Goal: Task Accomplishment & Management: Manage account settings

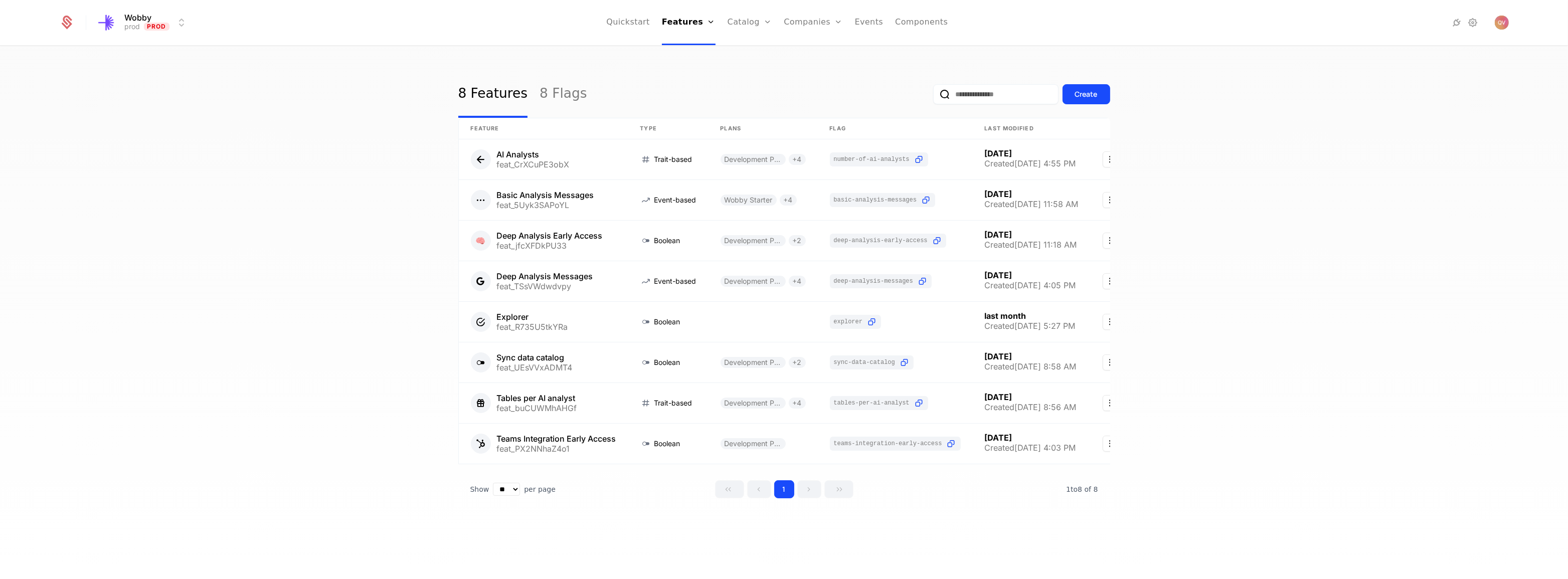
click at [752, 53] on link "Plans" at bounding box center [765, 49] width 52 height 8
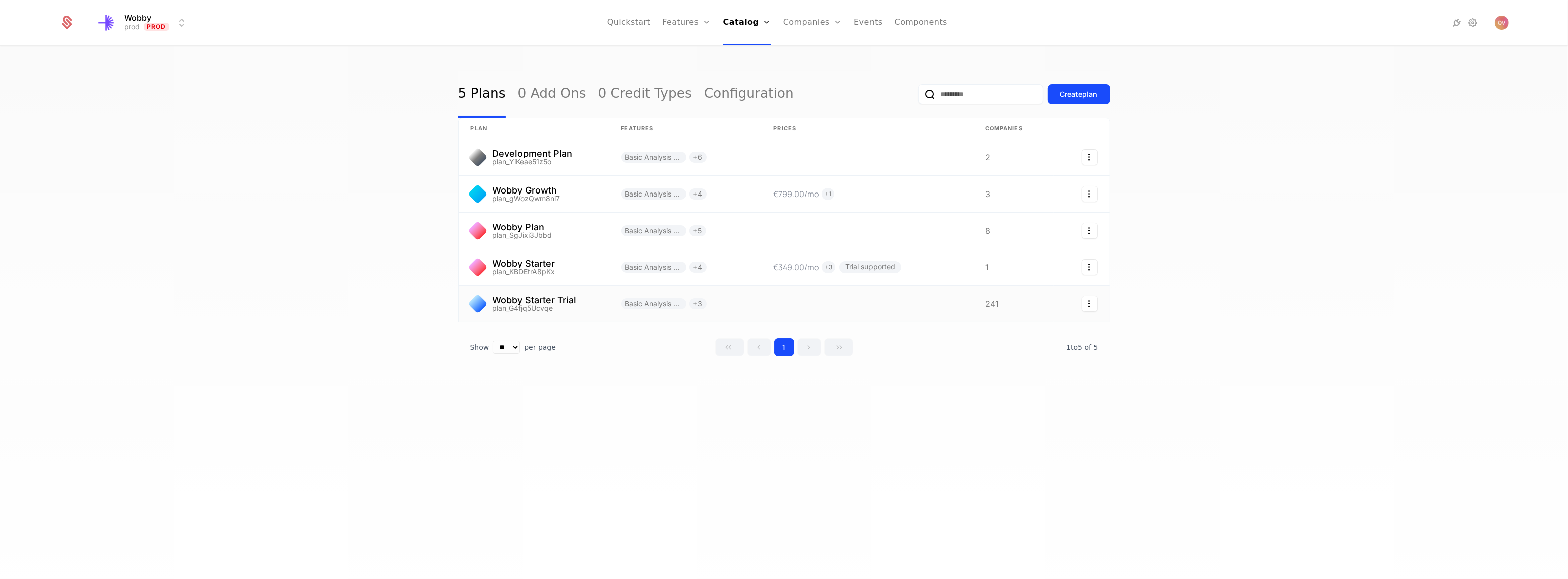
click at [534, 298] on link at bounding box center [534, 304] width 150 height 36
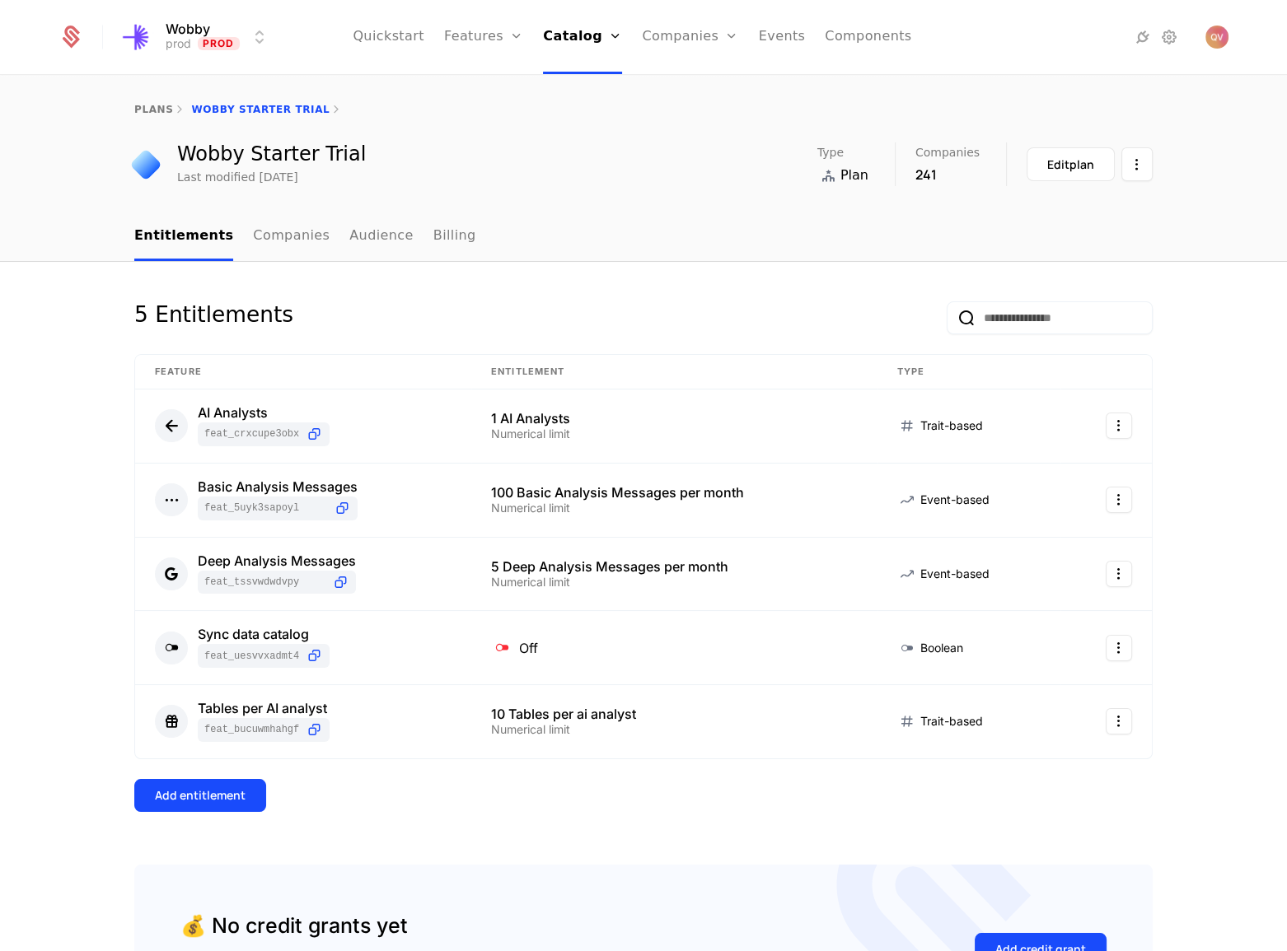
click at [694, 87] on link "Companies" at bounding box center [700, 80] width 76 height 13
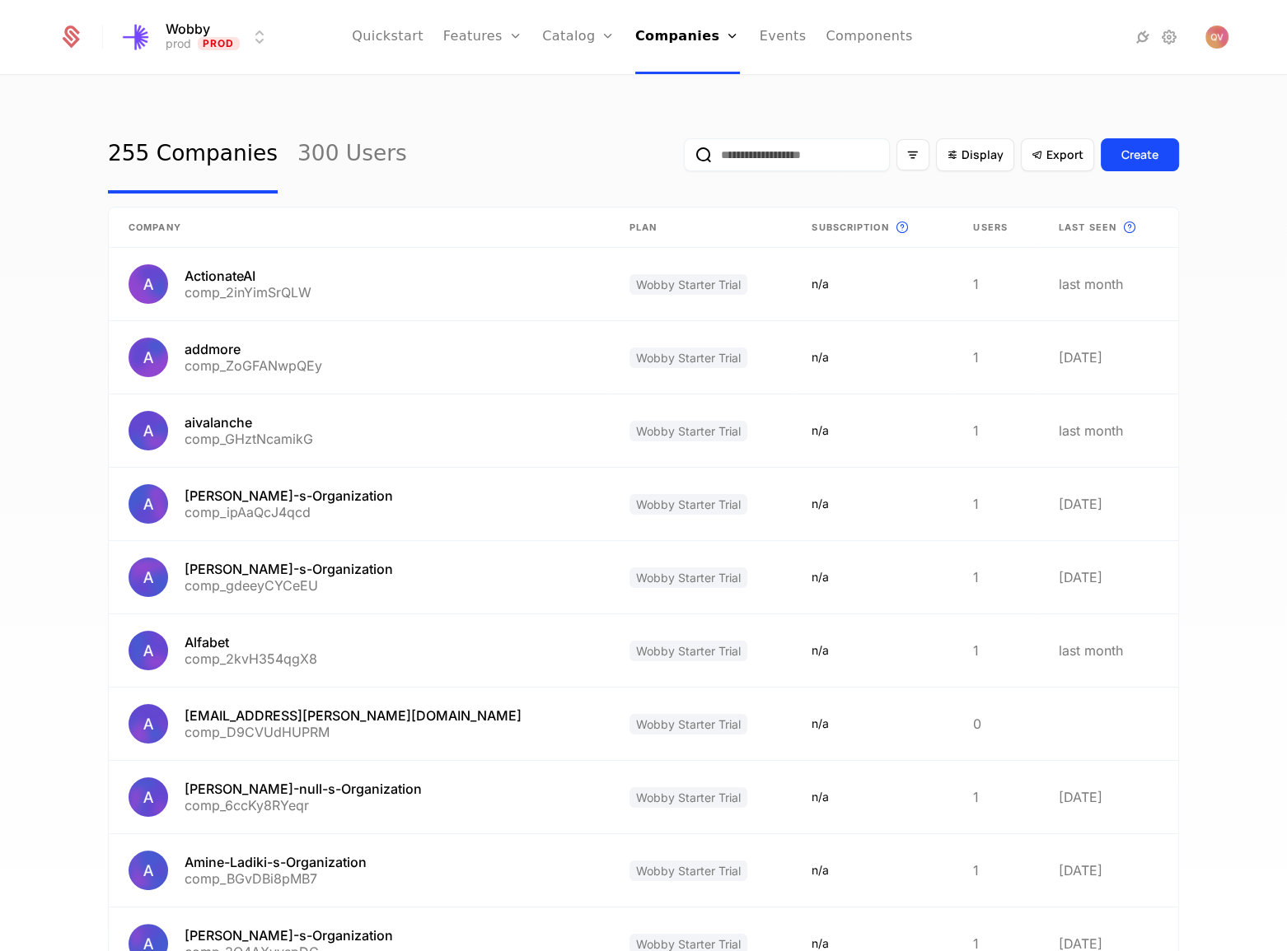
click at [770, 164] on input "email" at bounding box center [787, 154] width 206 height 33
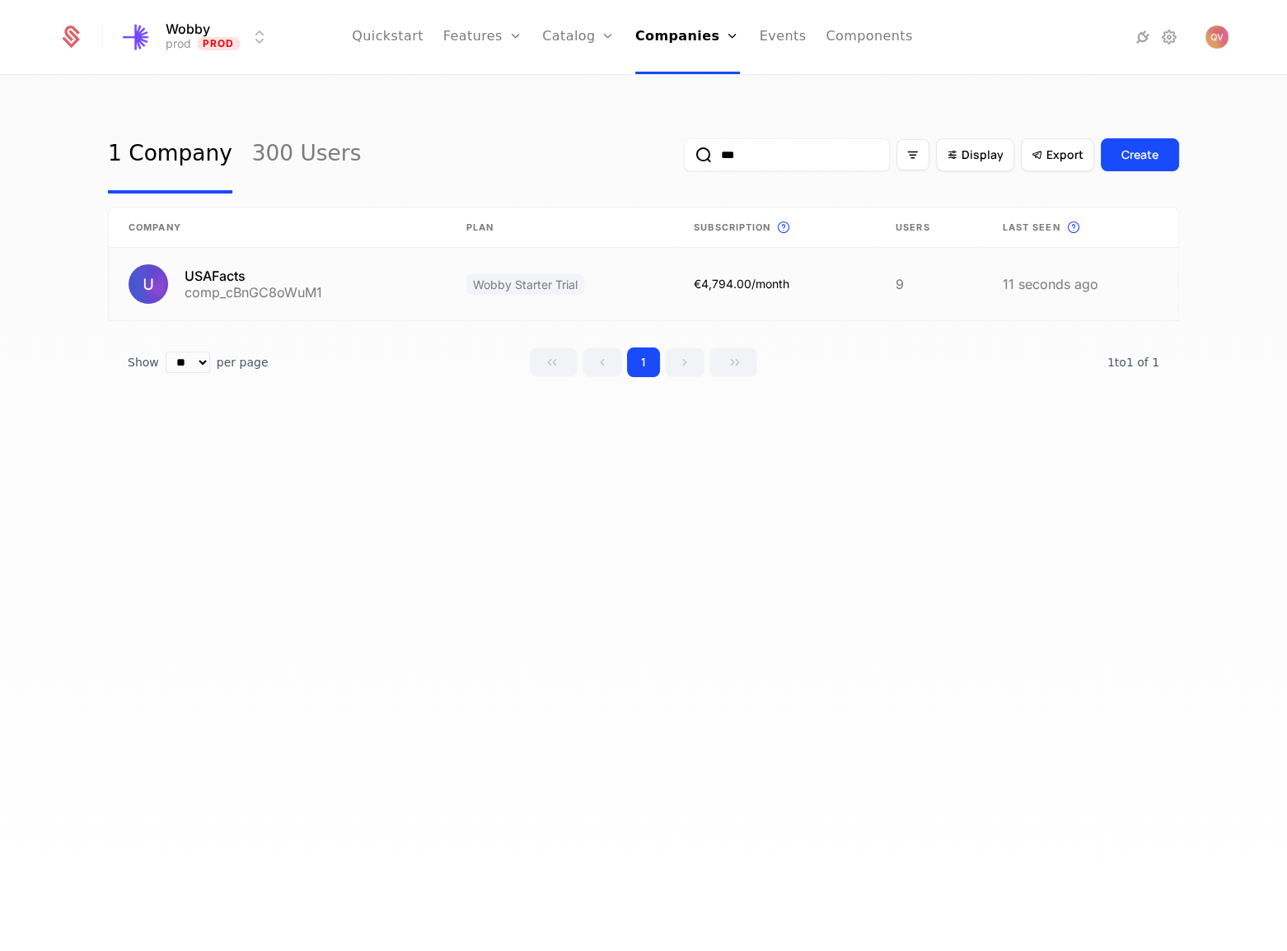
type input "***"
click at [350, 290] on link at bounding box center [278, 284] width 338 height 72
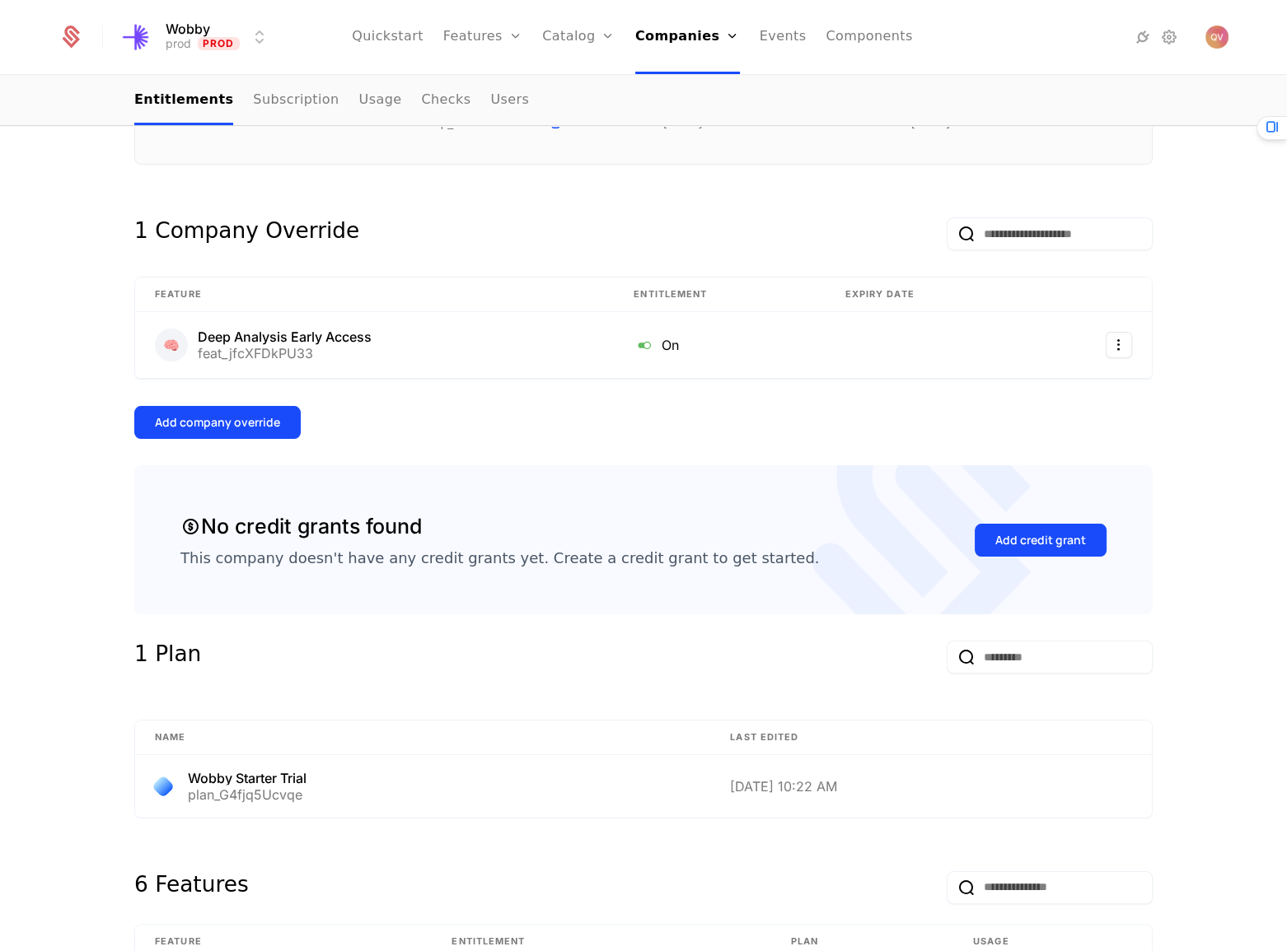
scroll to position [554, 0]
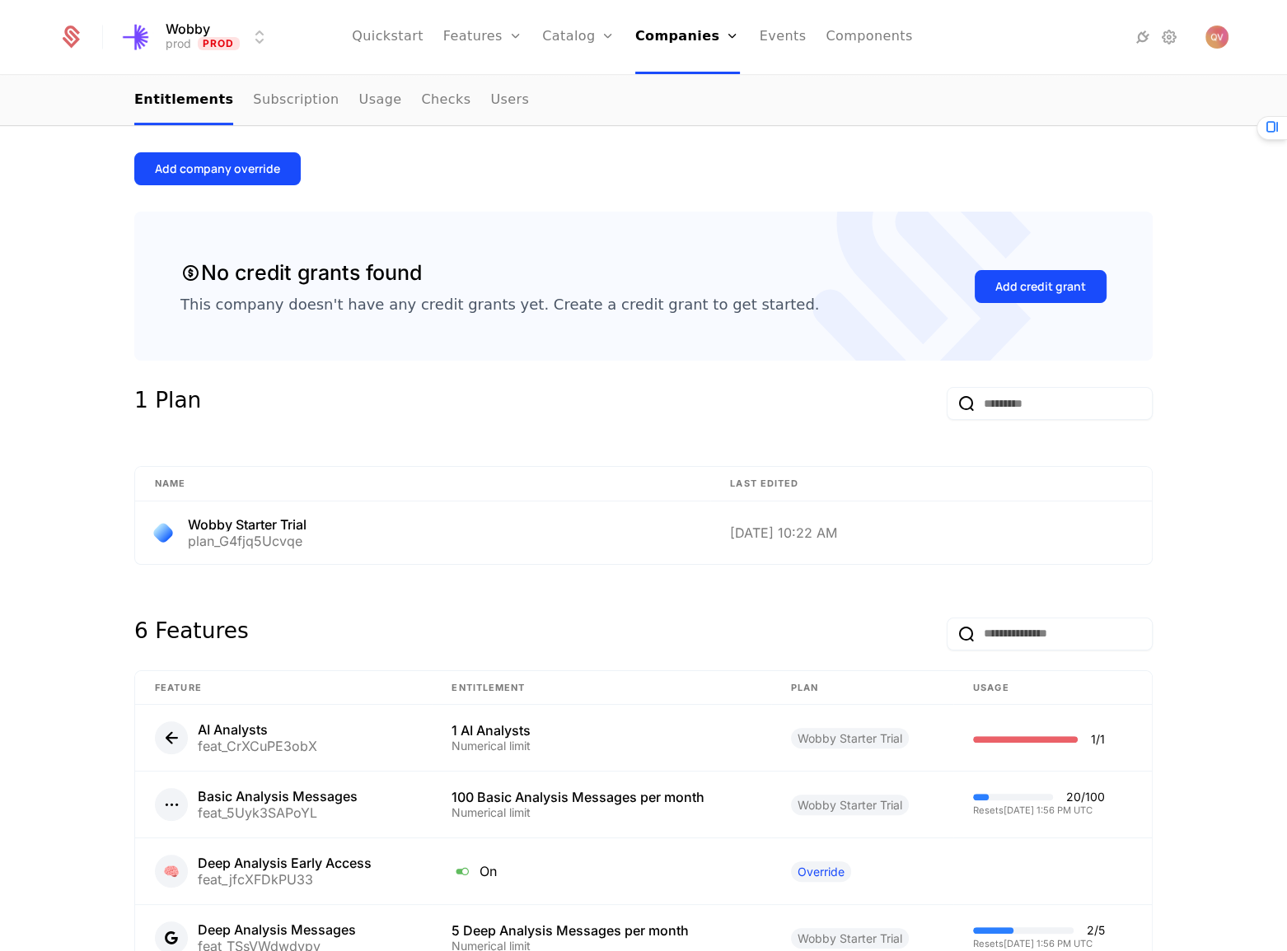
click at [276, 169] on button "Add company override" at bounding box center [217, 168] width 166 height 33
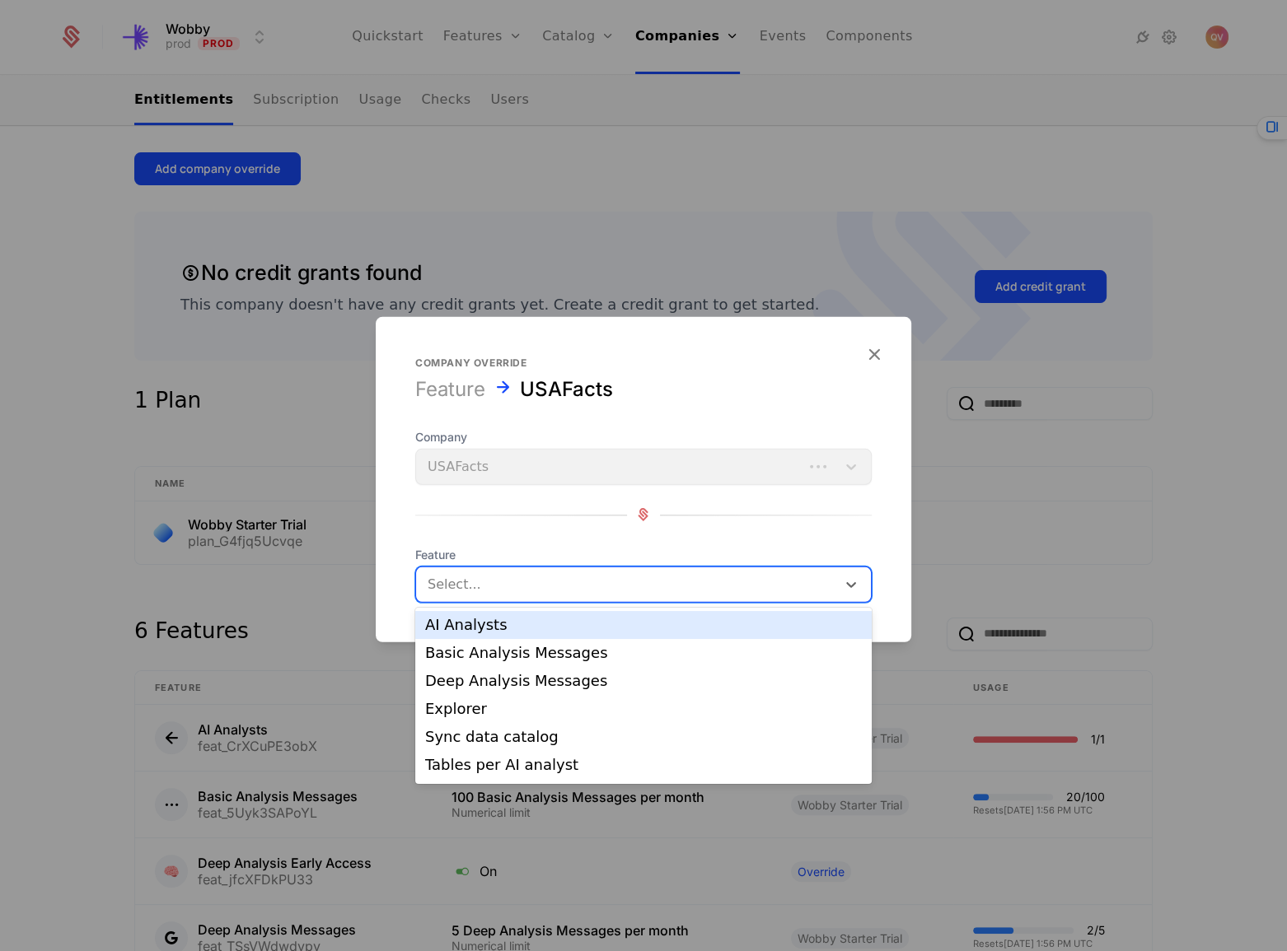
click at [518, 567] on div "Select..." at bounding box center [643, 584] width 456 height 36
click at [505, 632] on div "AI Analysts" at bounding box center [643, 625] width 437 height 15
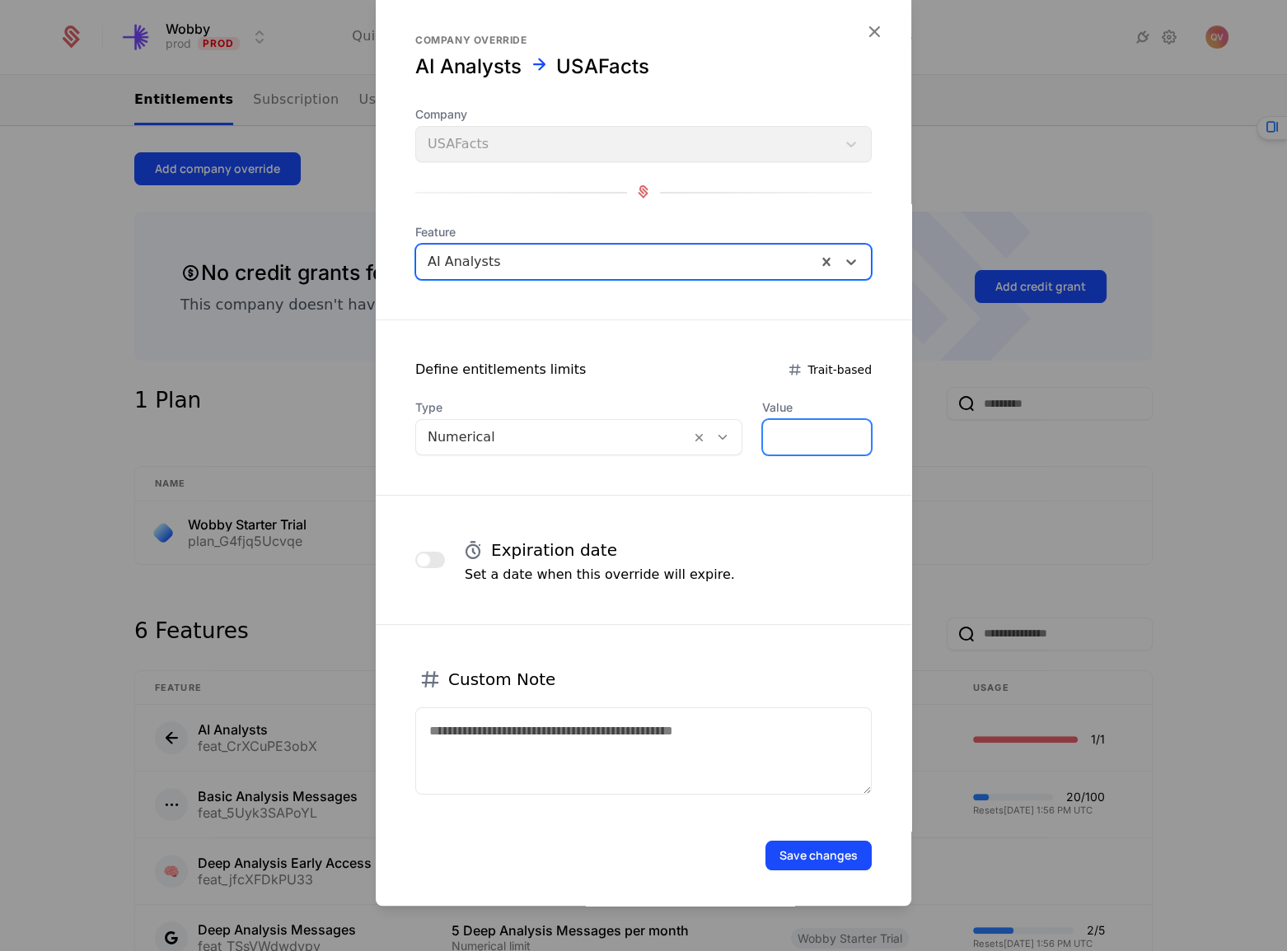
drag, startPoint x: 787, startPoint y: 441, endPoint x: 733, endPoint y: 433, distance: 54.1
click at [763, 437] on input "*" at bounding box center [817, 437] width 108 height 35
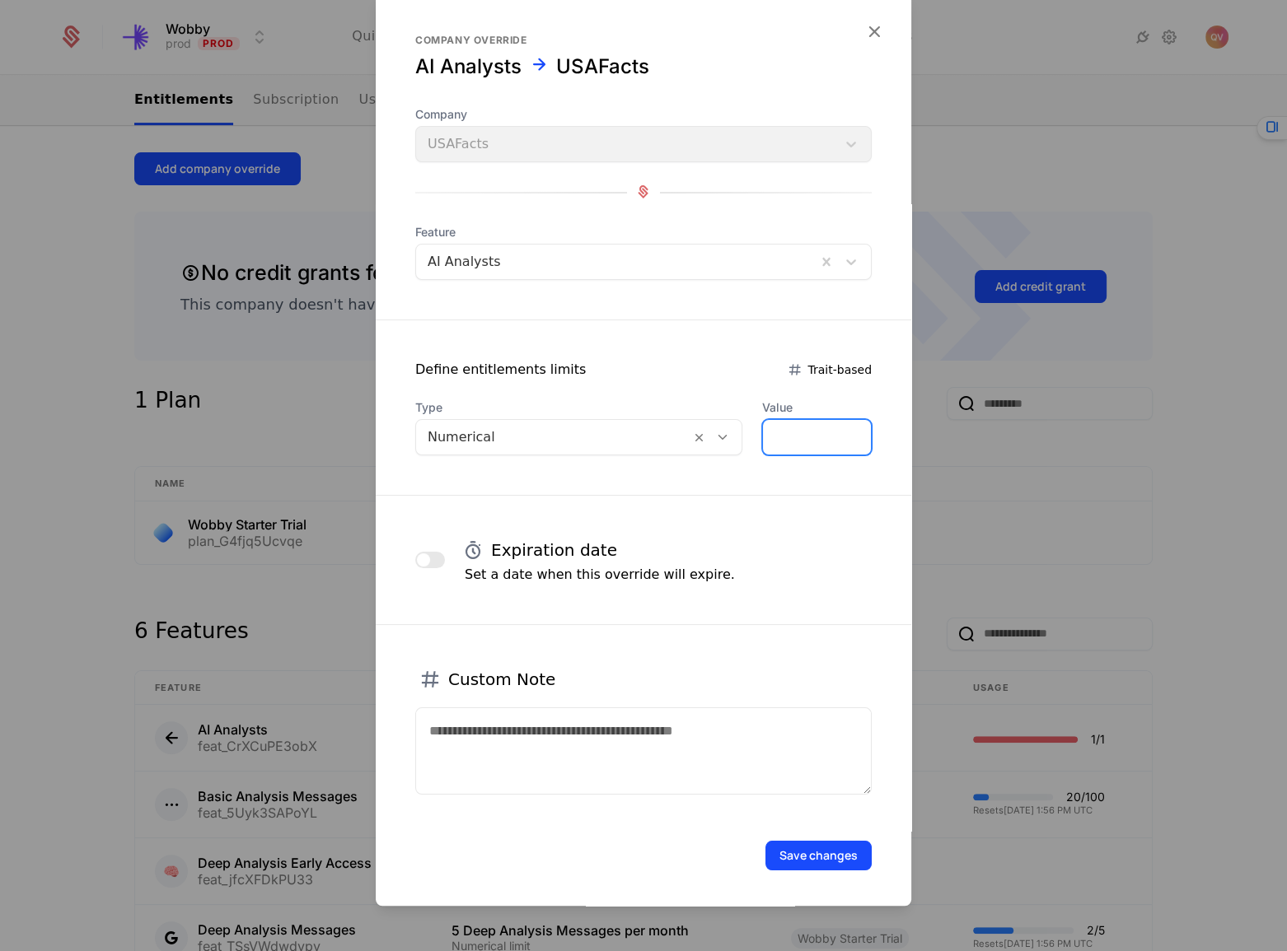
type input "*"
click at [810, 843] on button "Save changes" at bounding box center [818, 856] width 106 height 30
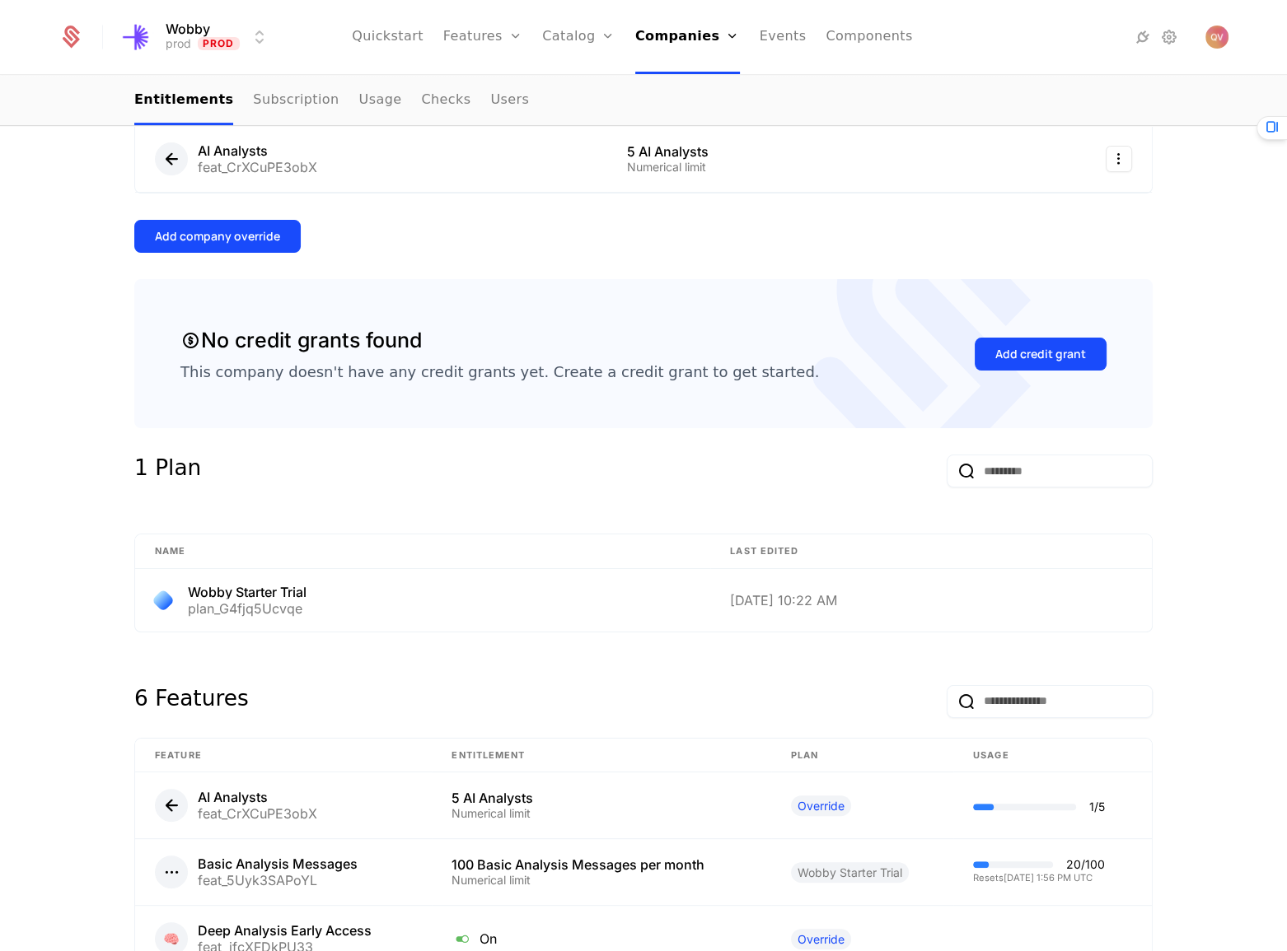
scroll to position [479, 0]
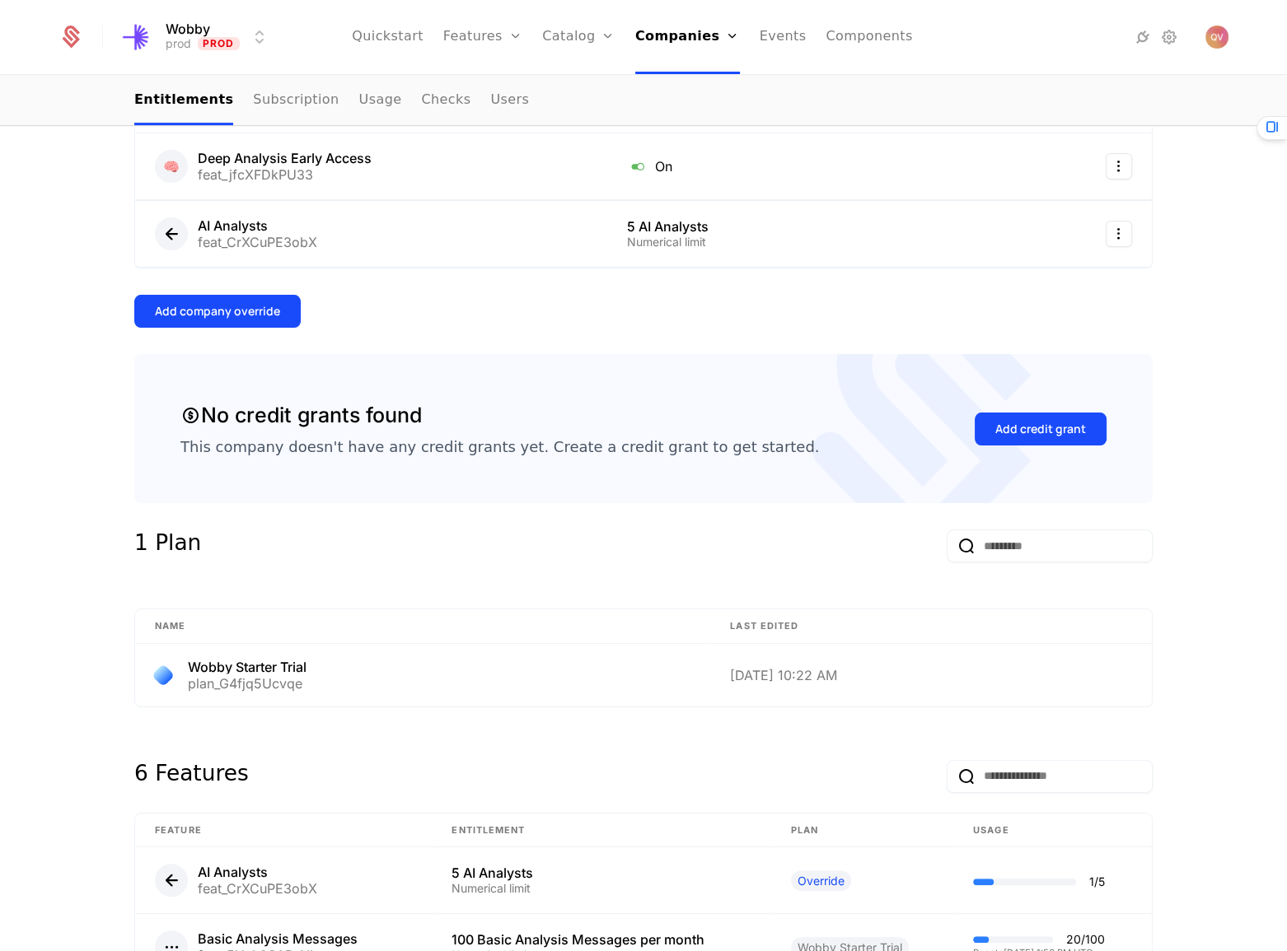
click at [269, 312] on div "Add company override" at bounding box center [217, 311] width 125 height 16
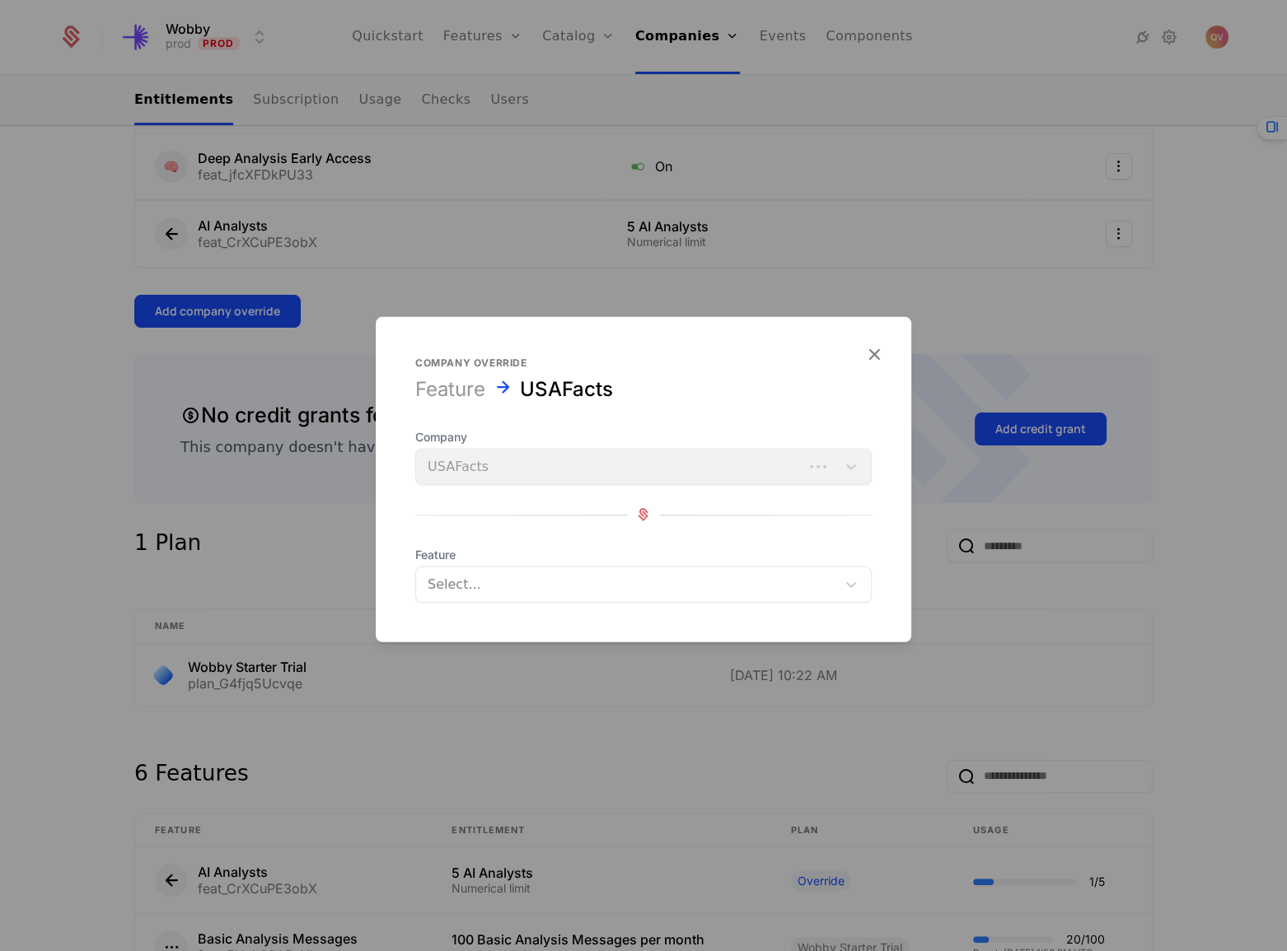
click at [517, 577] on div at bounding box center [626, 584] width 397 height 23
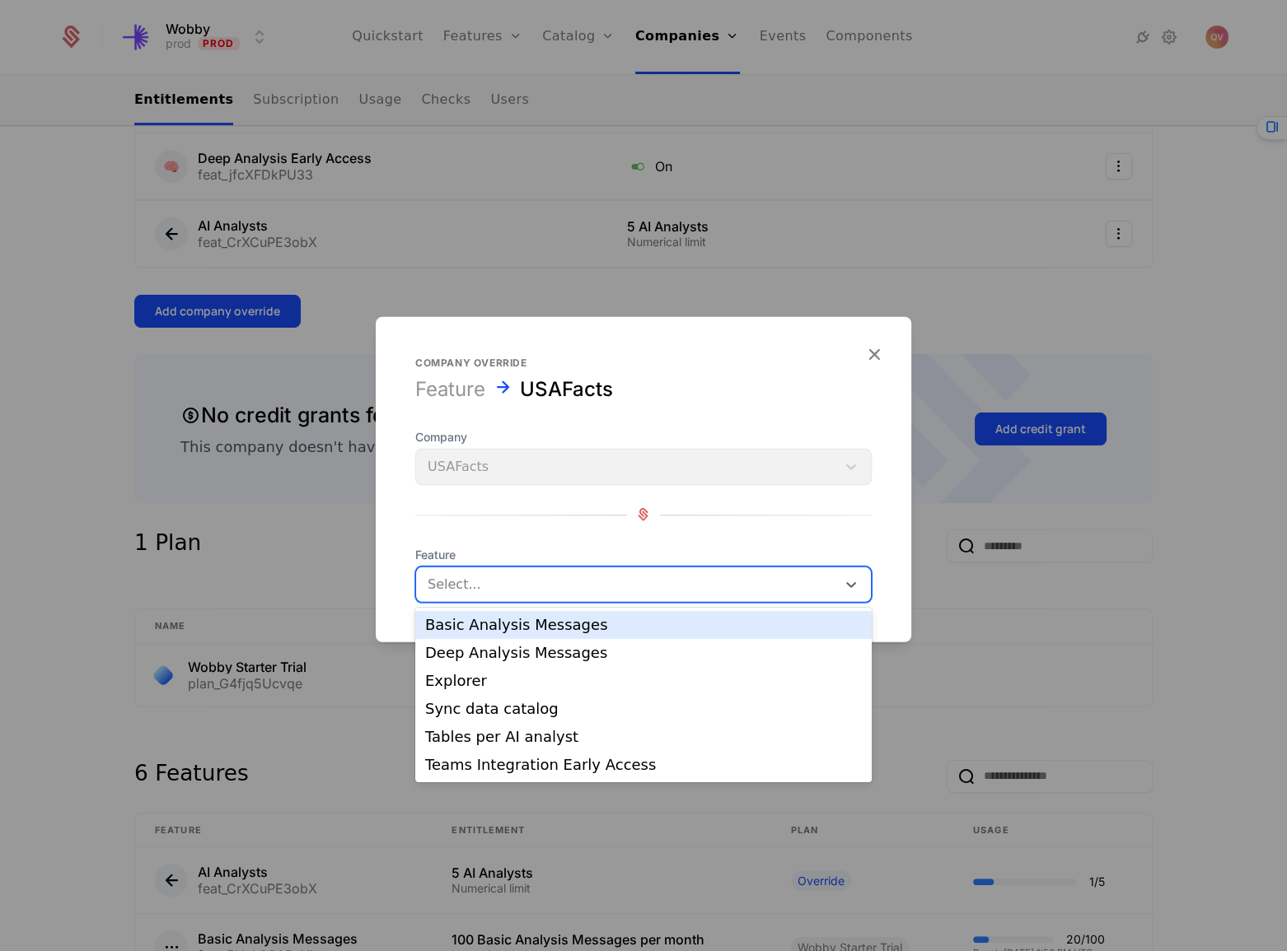
click at [512, 618] on div "Basic Analysis Messages" at bounding box center [643, 625] width 437 height 15
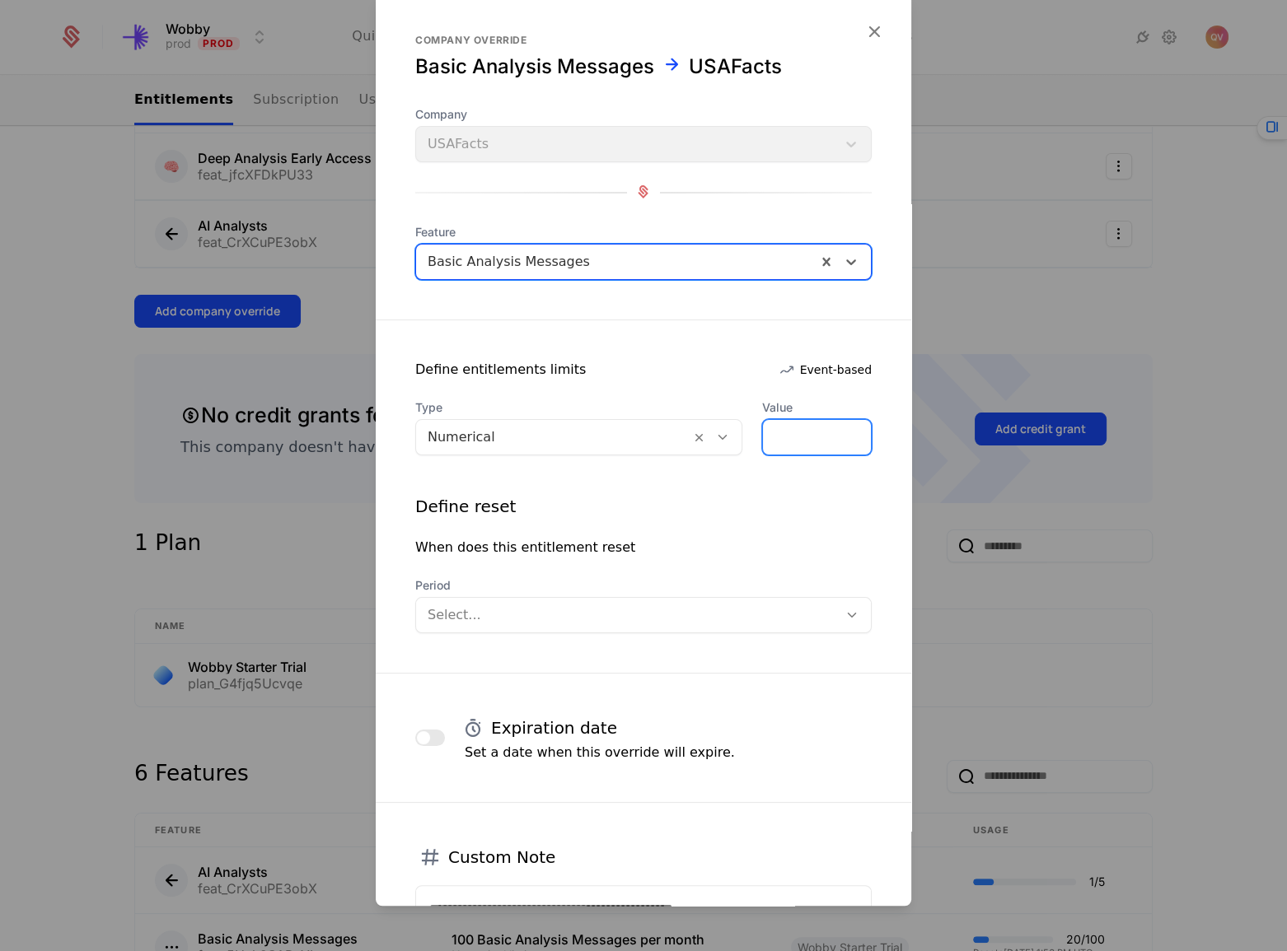
click at [726, 434] on div "Type Numerical Value *" at bounding box center [643, 428] width 456 height 56
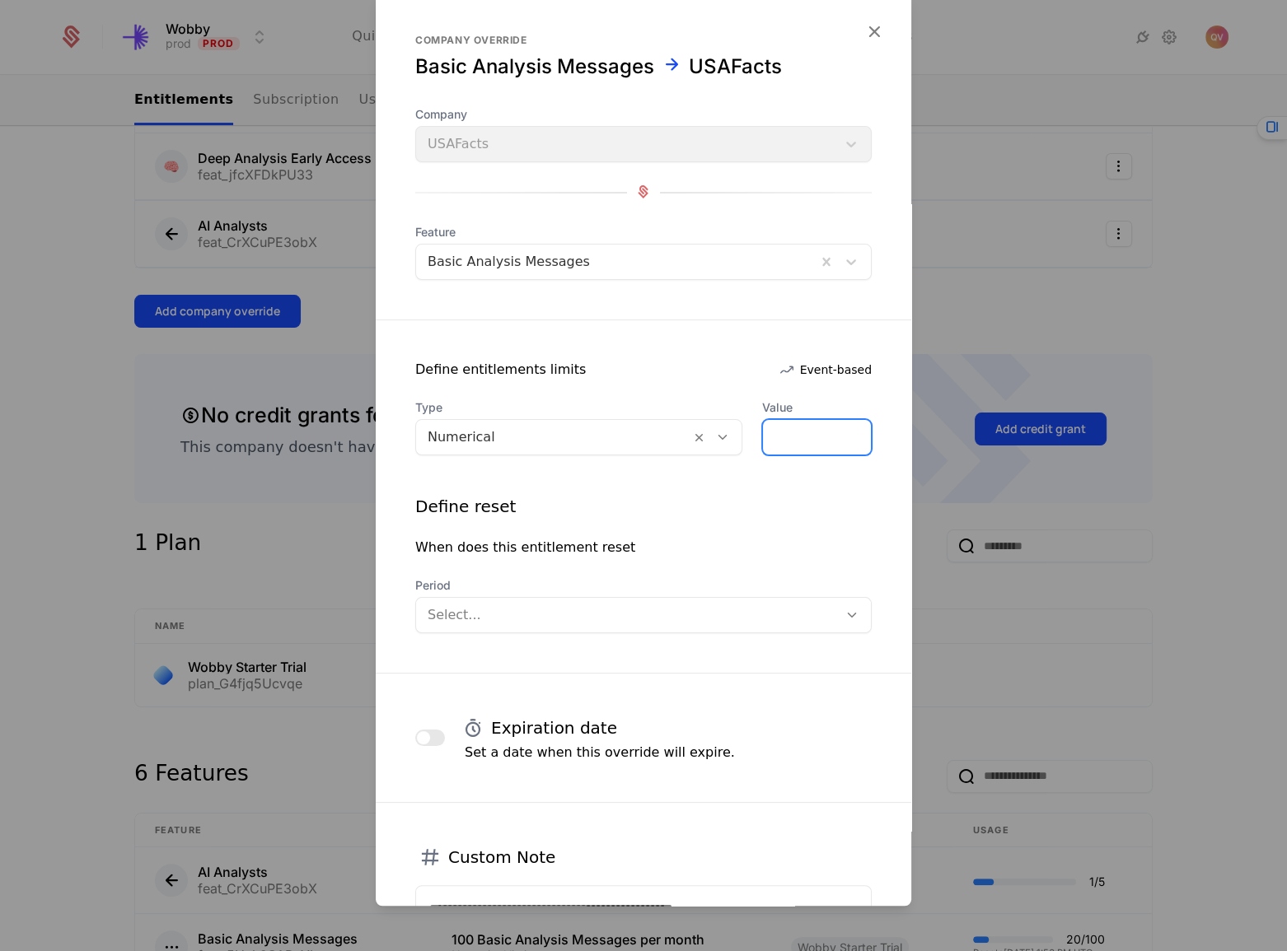
type input "***"
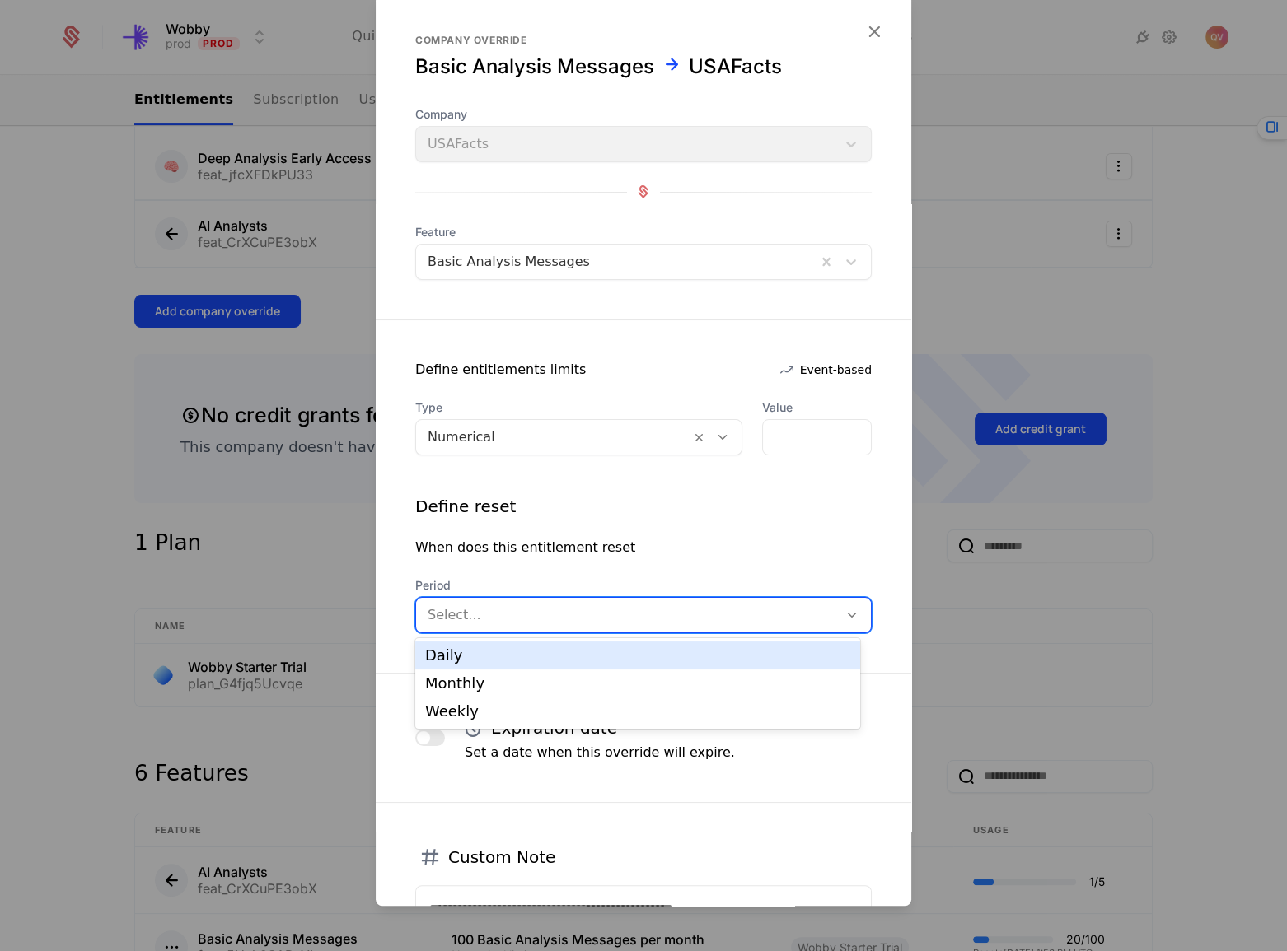
click at [534, 610] on div at bounding box center [627, 615] width 399 height 23
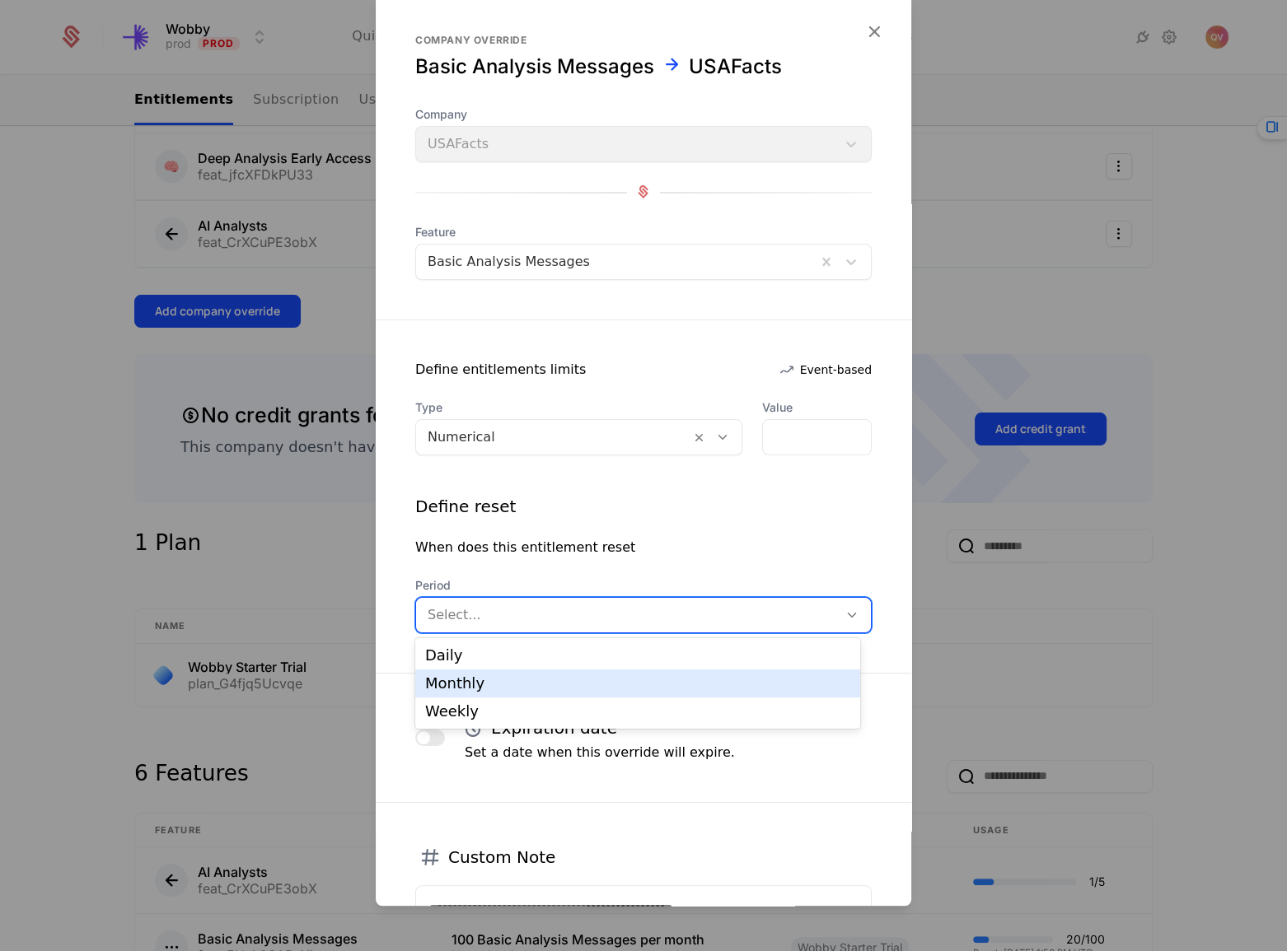
click at [523, 692] on div "Monthly" at bounding box center [637, 684] width 445 height 28
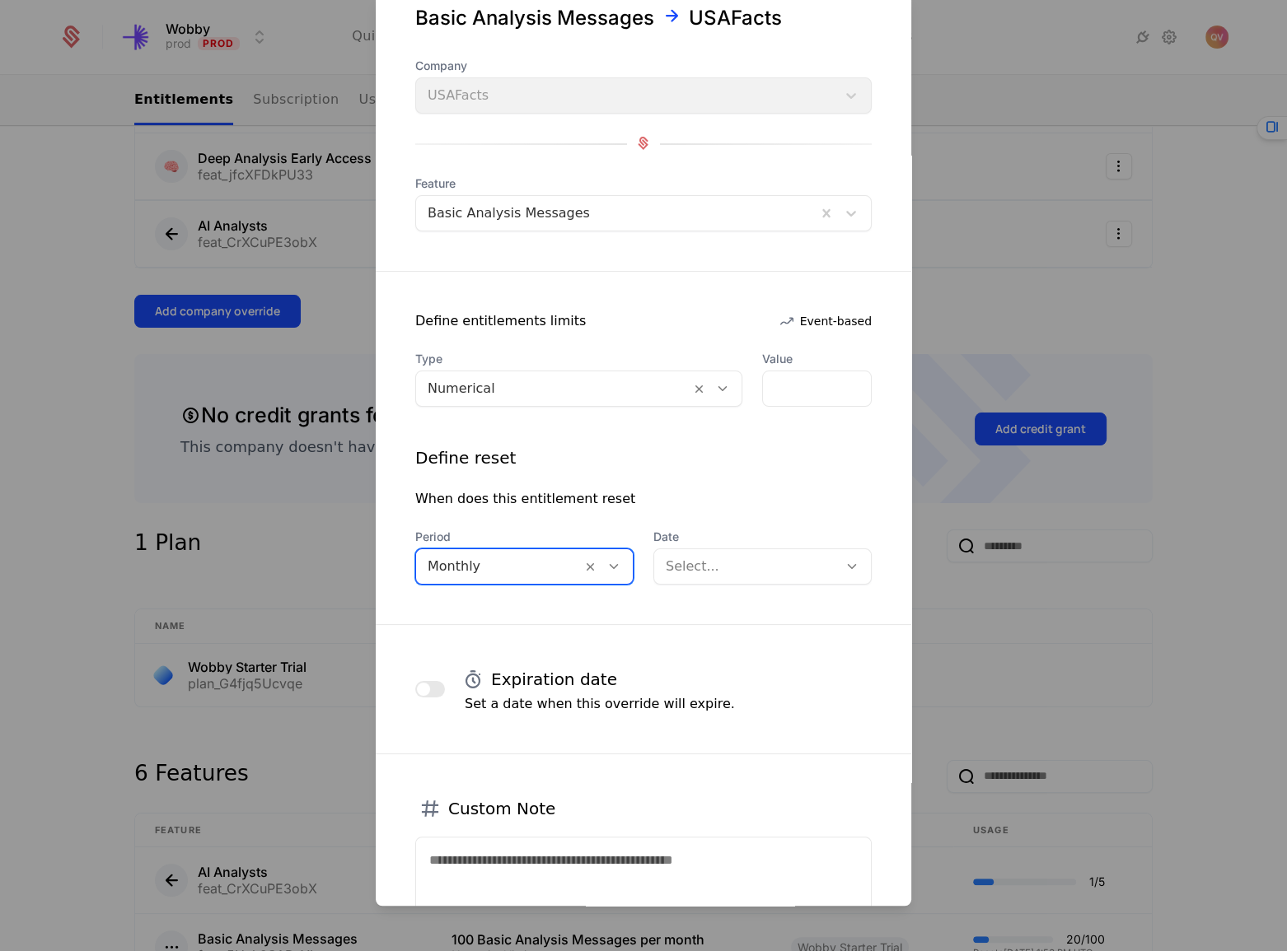
scroll to position [74, 0]
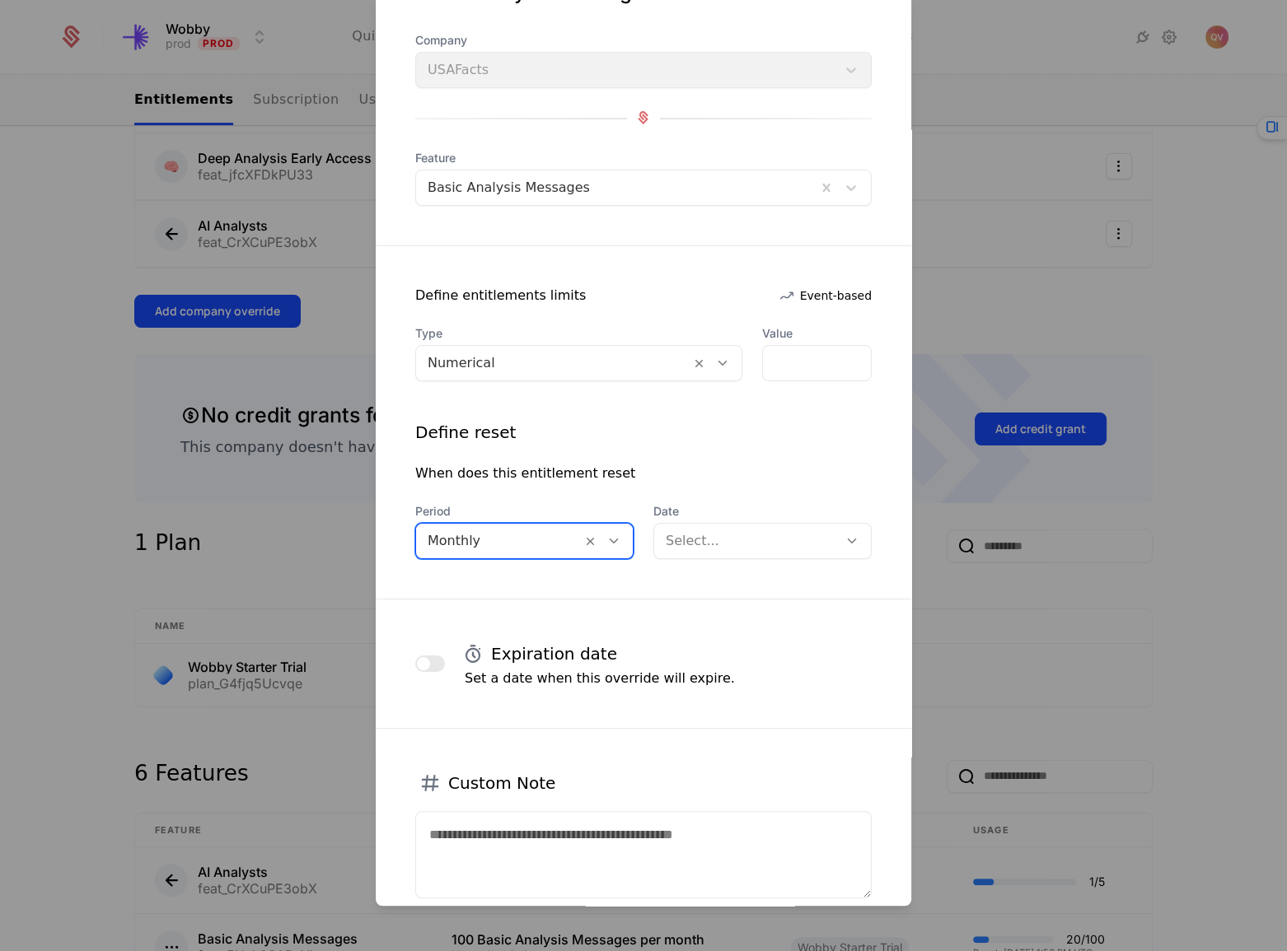
click at [707, 591] on form "Company override Basic Analysis Messages USAFacts Company USAFacts Feature Basi…" at bounding box center [643, 467] width 535 height 1094
click at [716, 549] on div at bounding box center [746, 541] width 161 height 23
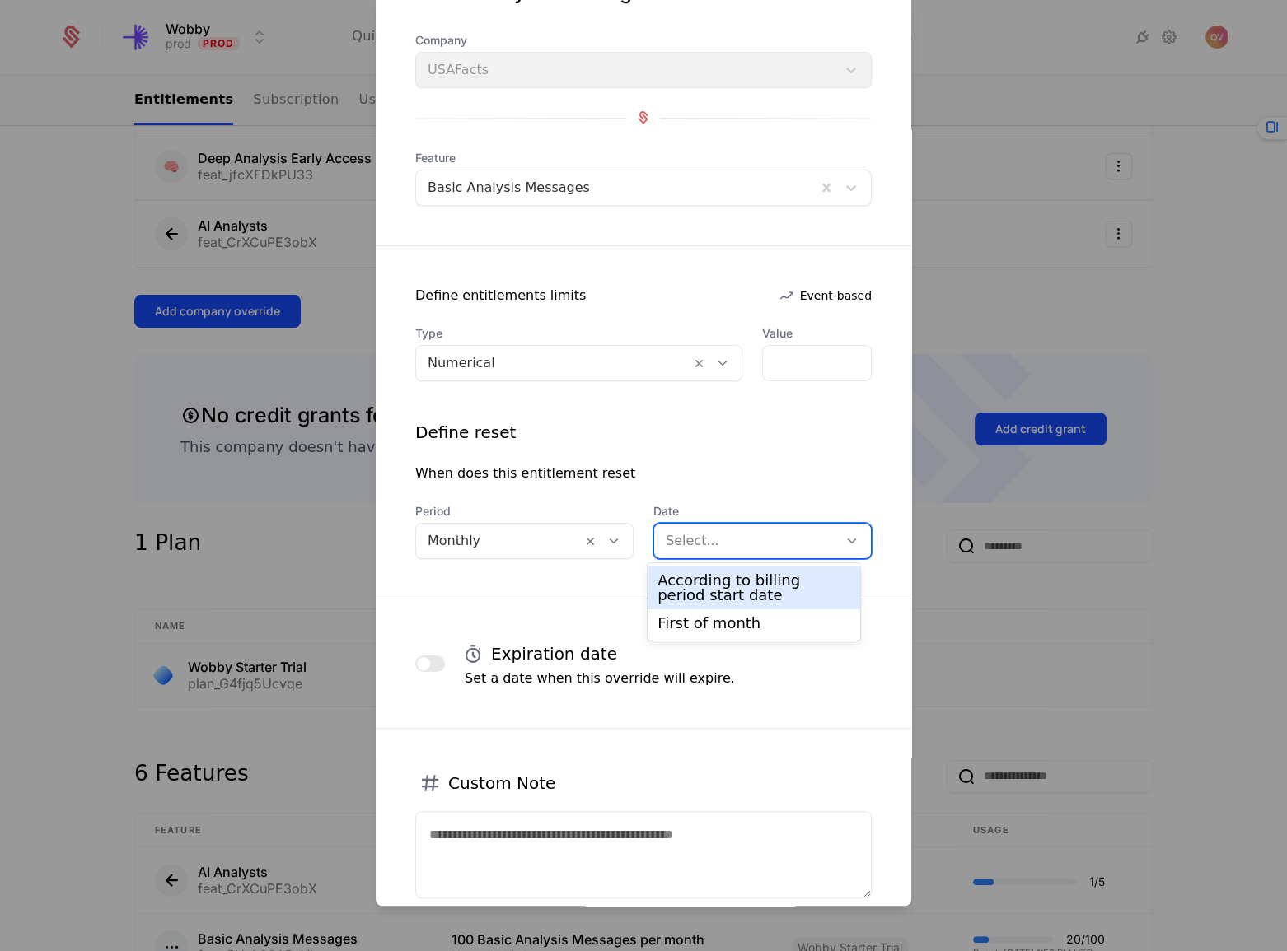
click at [720, 596] on div "According to billing period start date" at bounding box center [753, 588] width 193 height 30
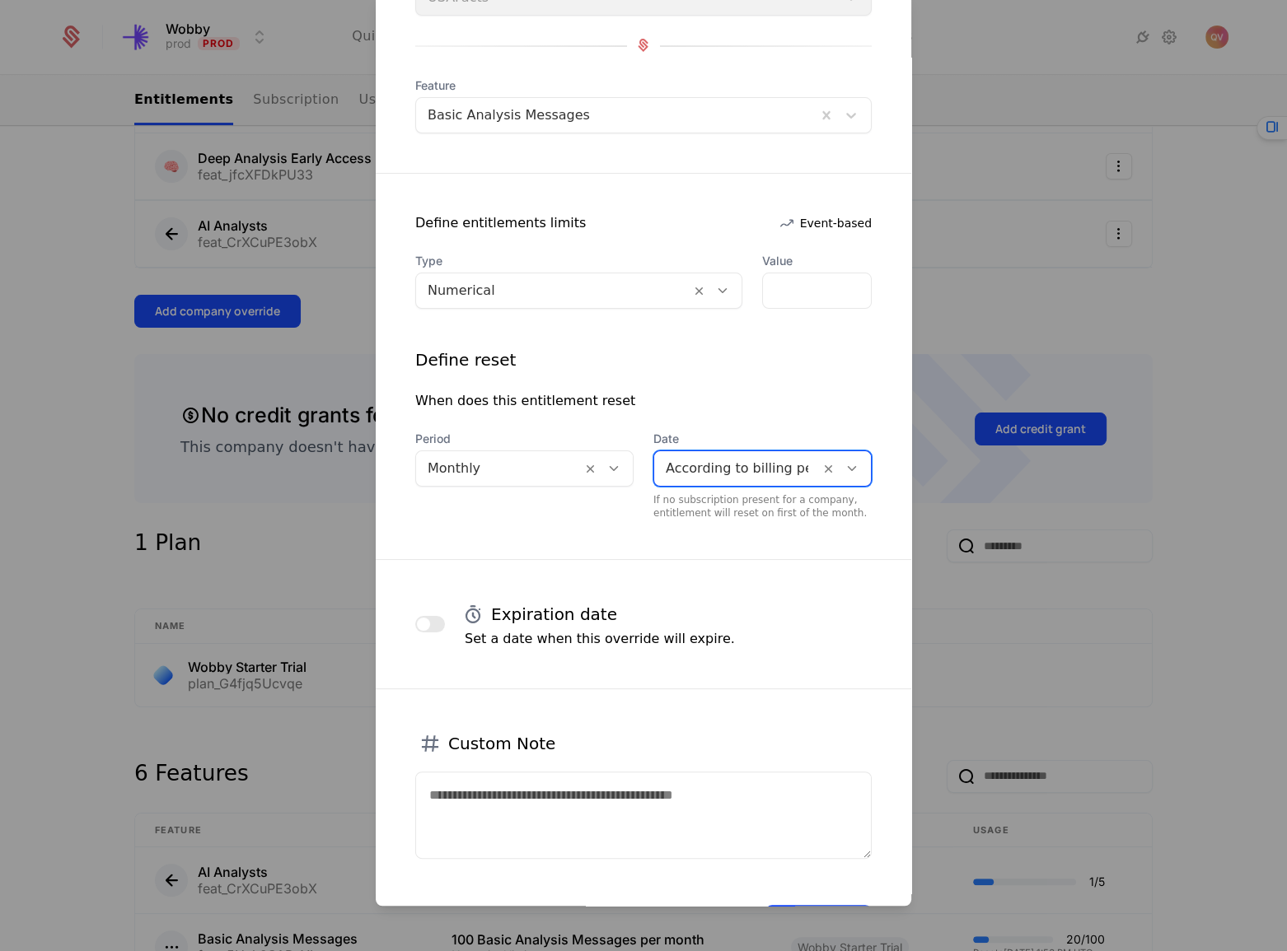
scroll to position [213, 0]
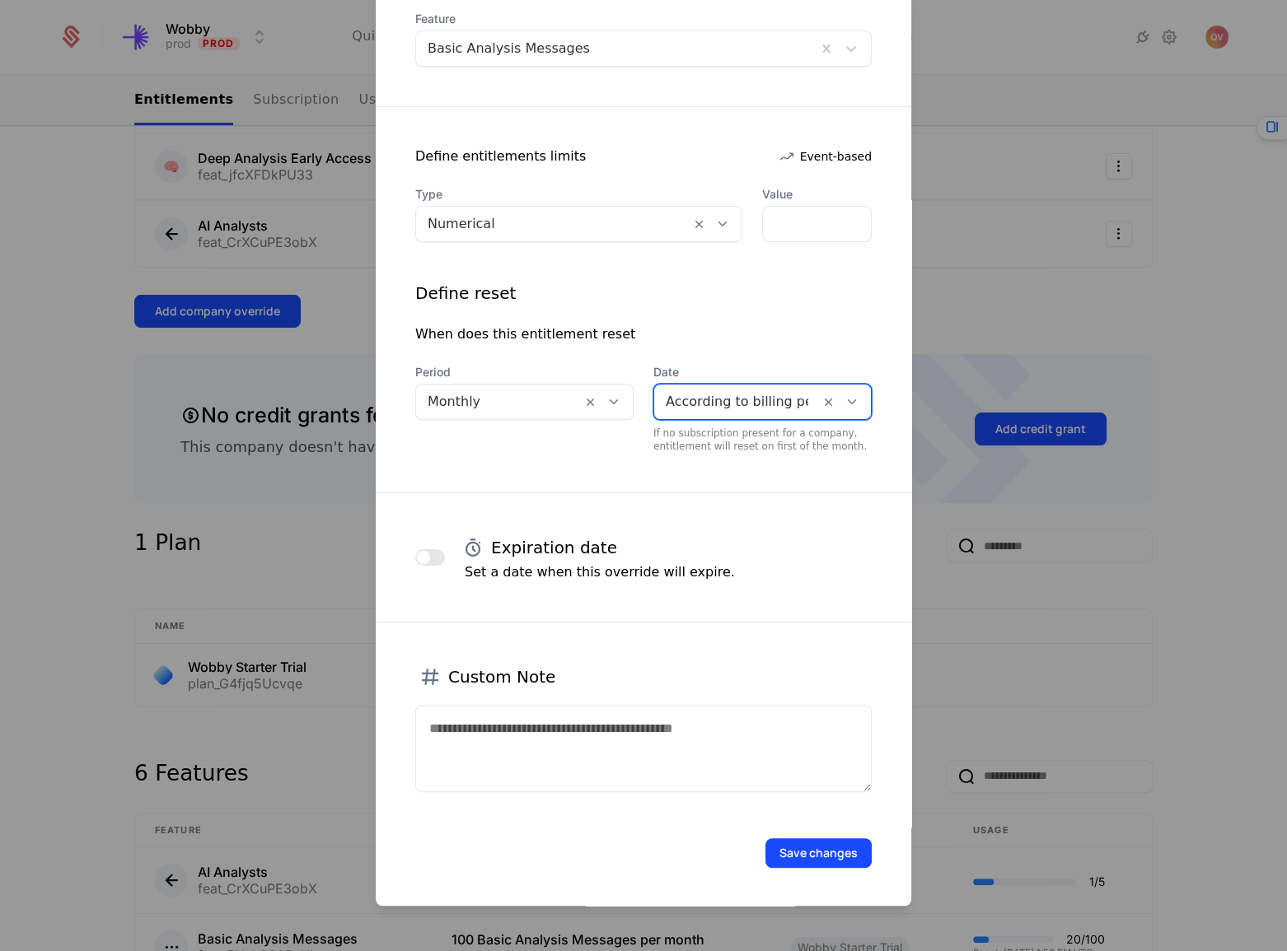
click at [788, 849] on button "Save changes" at bounding box center [818, 854] width 106 height 30
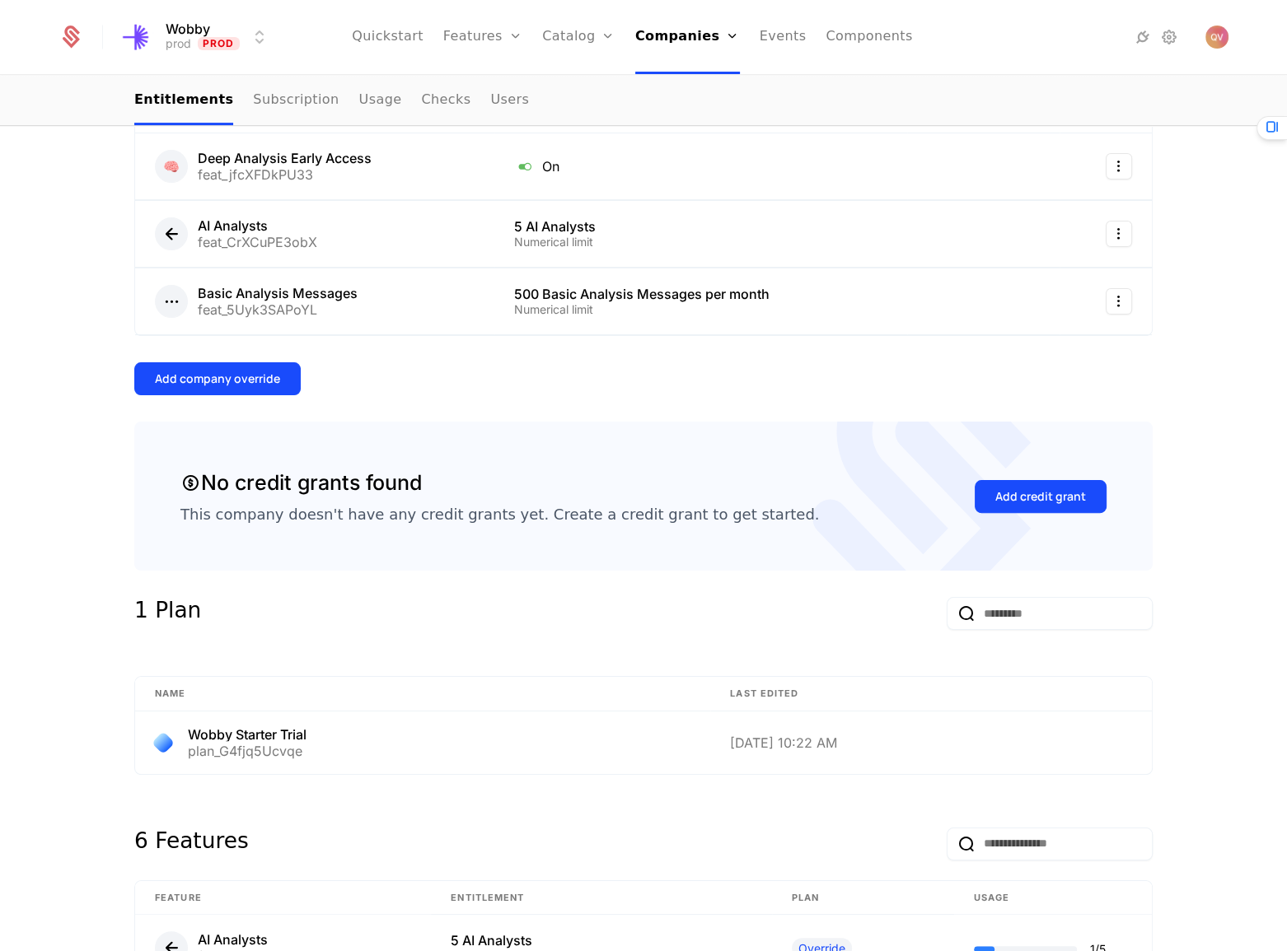
click at [189, 392] on button "Add company override" at bounding box center [217, 378] width 166 height 33
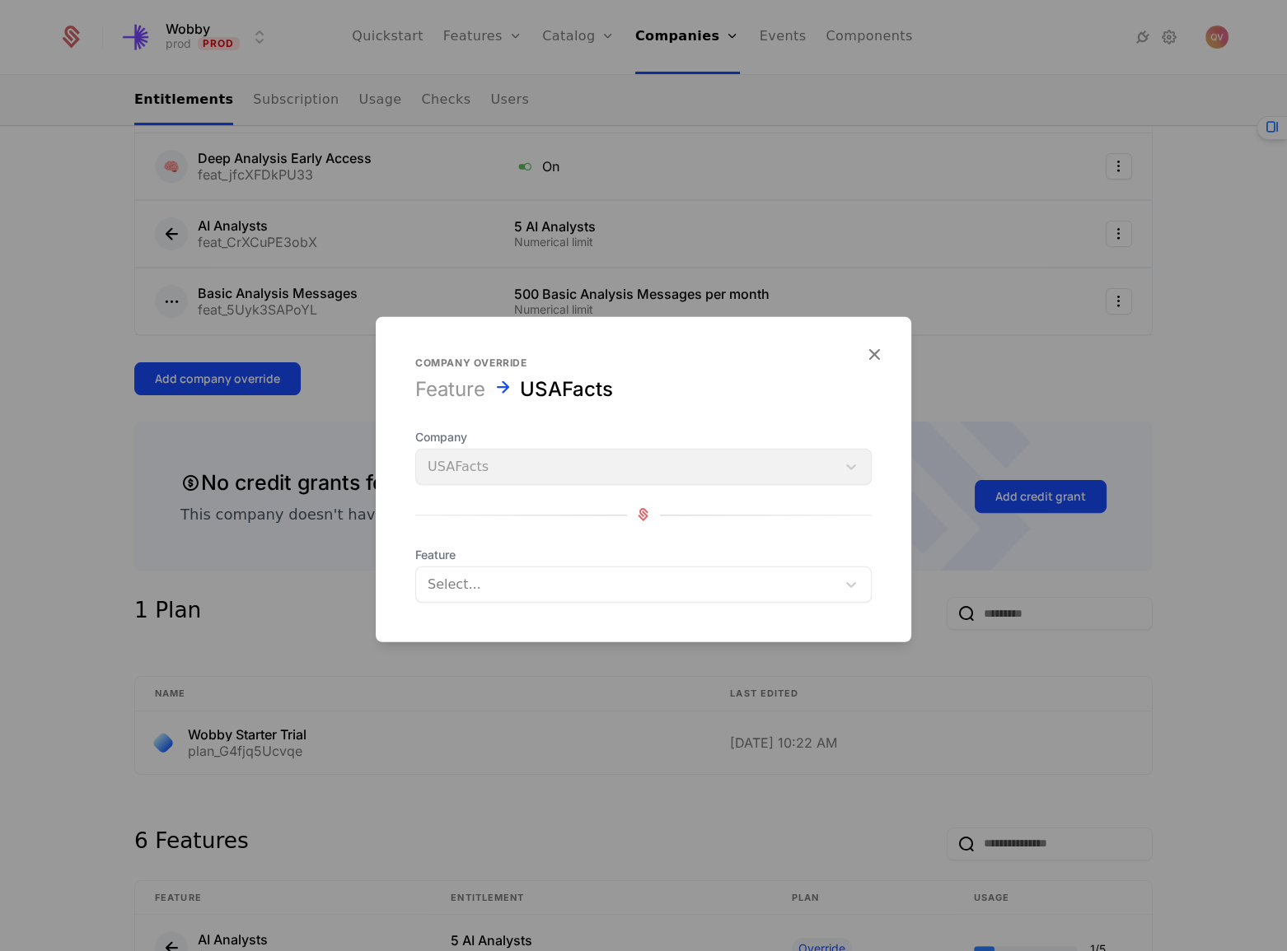
click at [619, 603] on form "Company override Feature USAFacts Company USAFacts Feature Select..." at bounding box center [643, 478] width 535 height 325
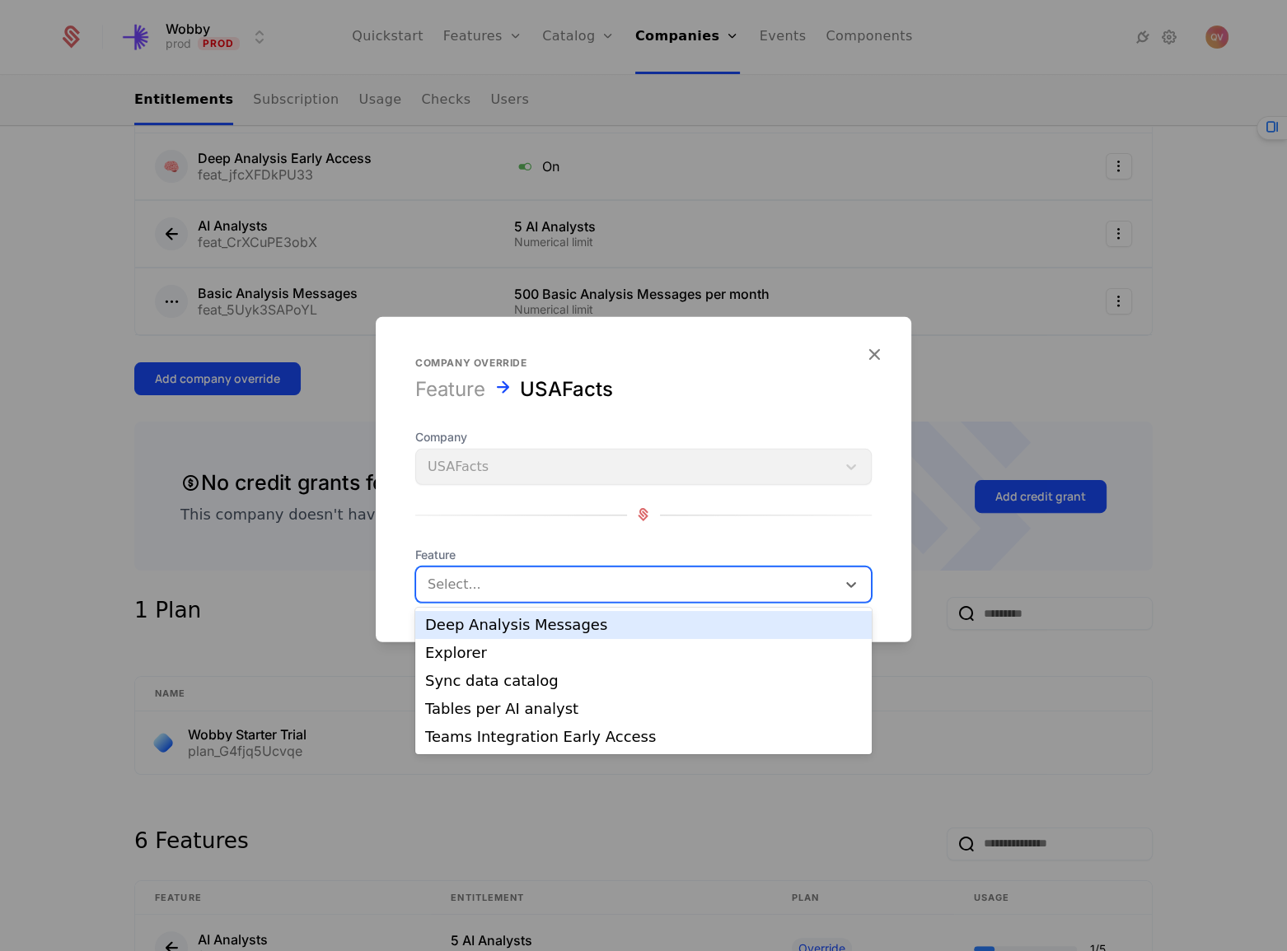
click at [624, 588] on div at bounding box center [626, 584] width 397 height 23
click at [589, 627] on div "Deep Analysis Messages" at bounding box center [643, 625] width 437 height 15
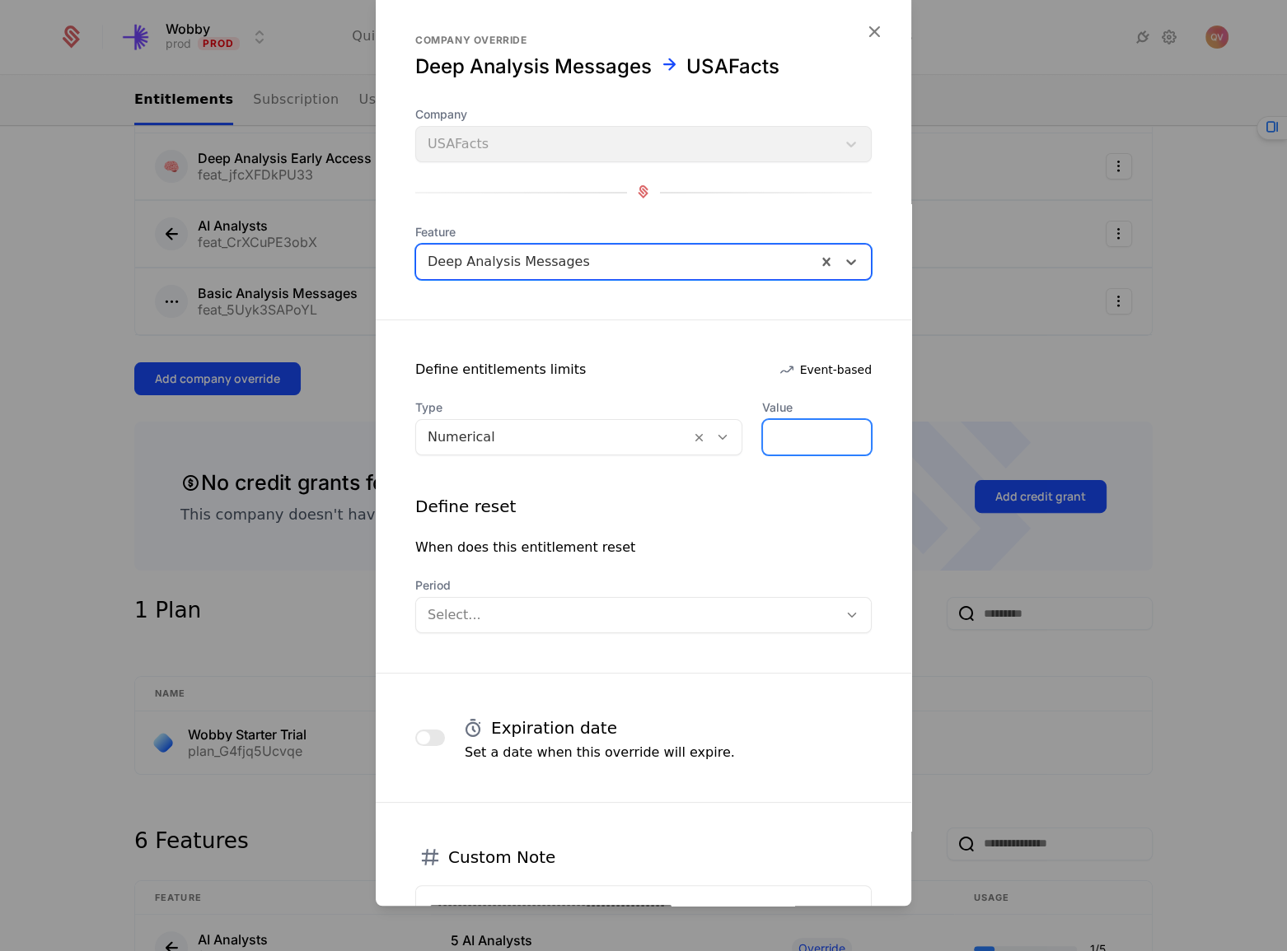
click at [656, 437] on div "Type Numerical Value *" at bounding box center [643, 428] width 456 height 56
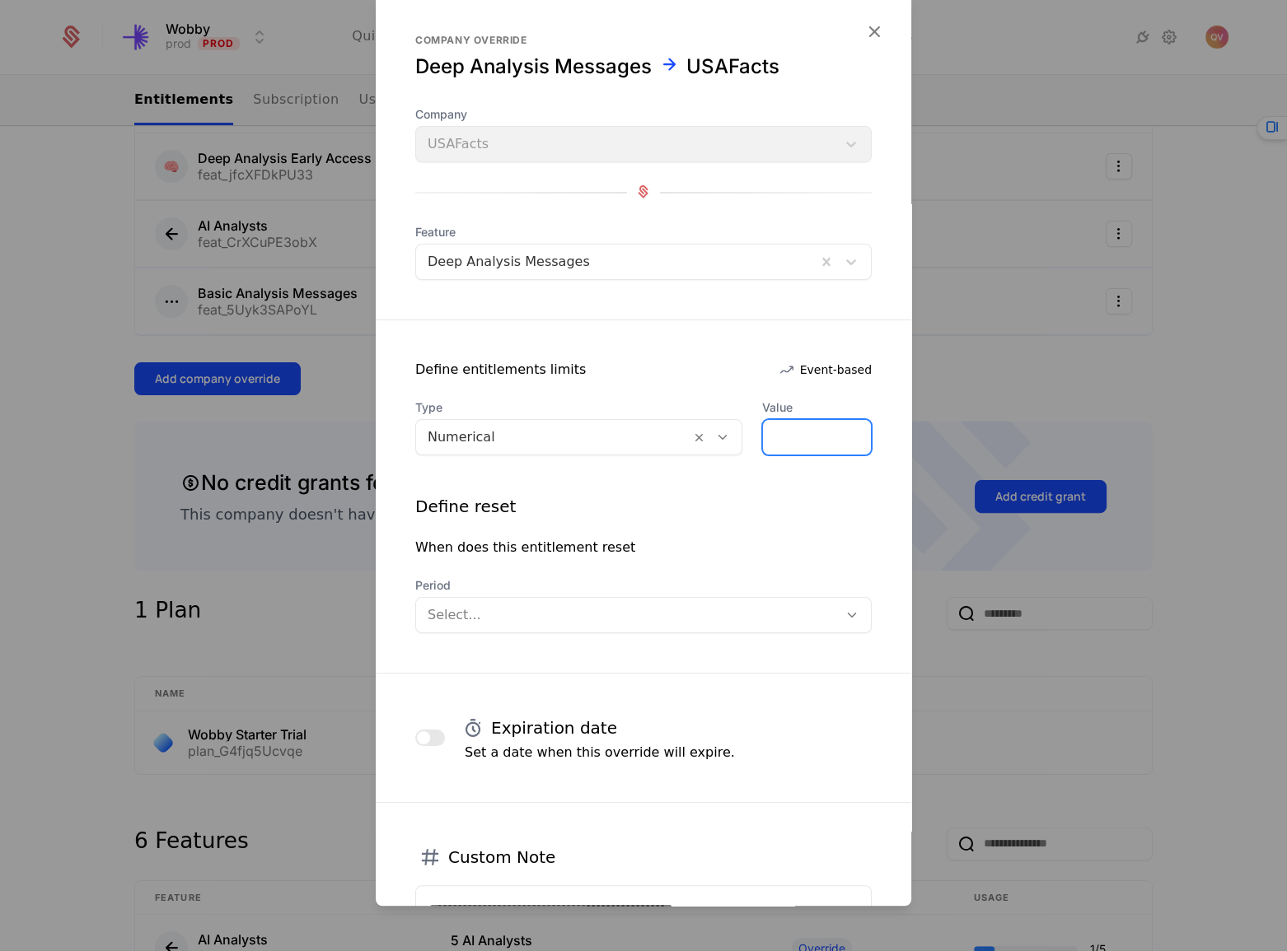
type input "**"
click at [493, 608] on div at bounding box center [627, 615] width 399 height 23
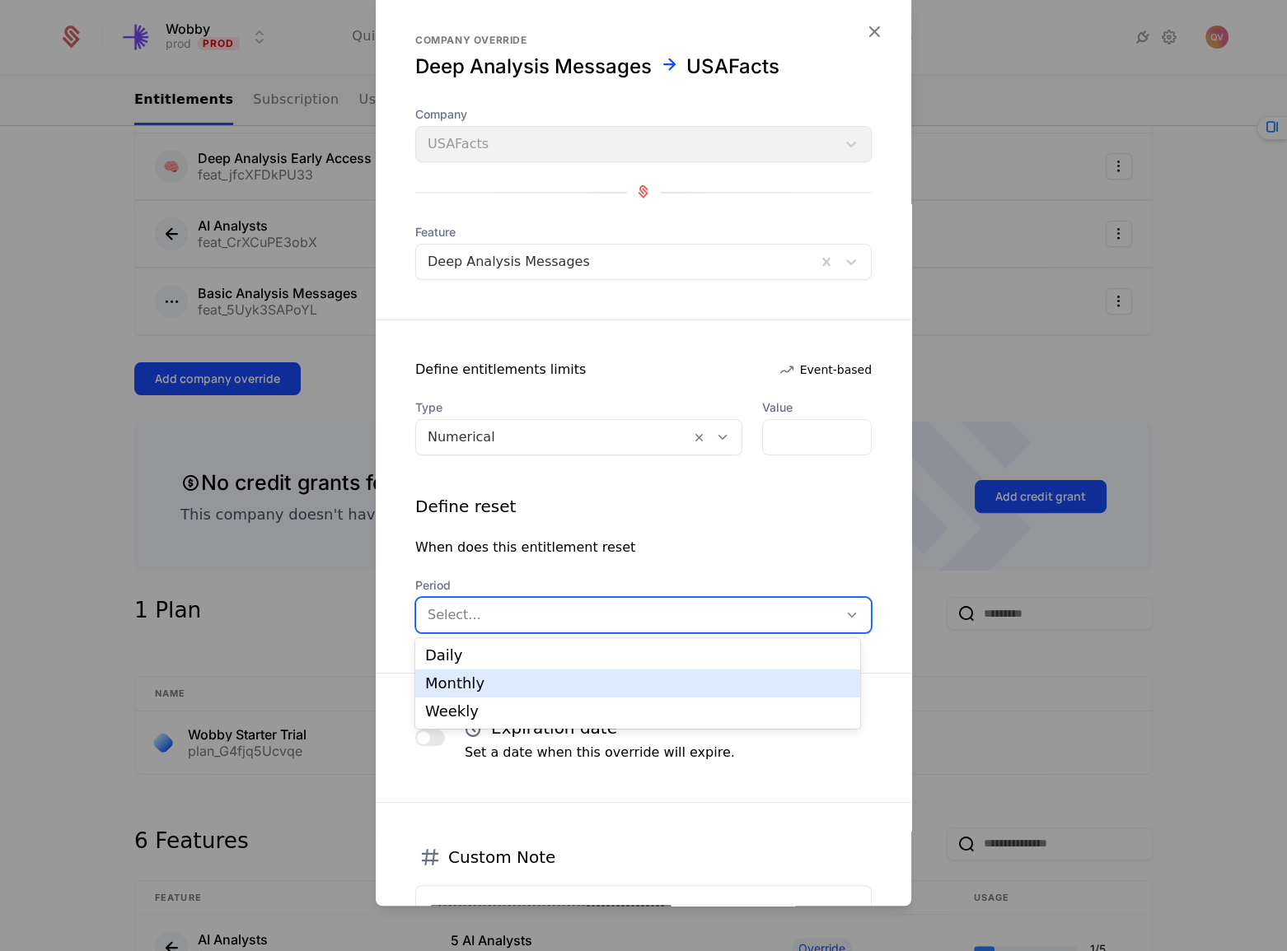
click at [486, 694] on div "Monthly" at bounding box center [637, 684] width 445 height 28
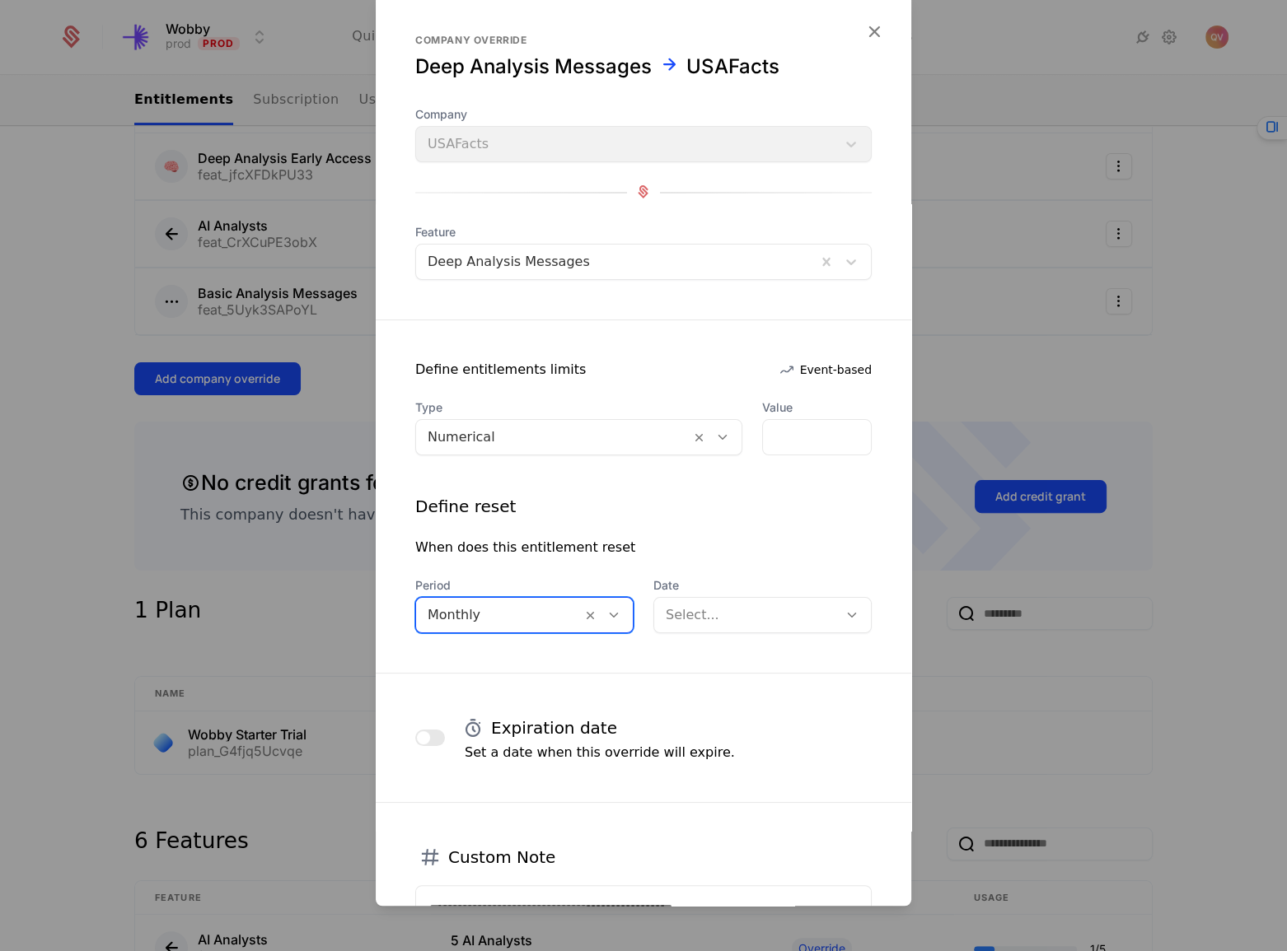
click at [723, 614] on div at bounding box center [746, 615] width 161 height 23
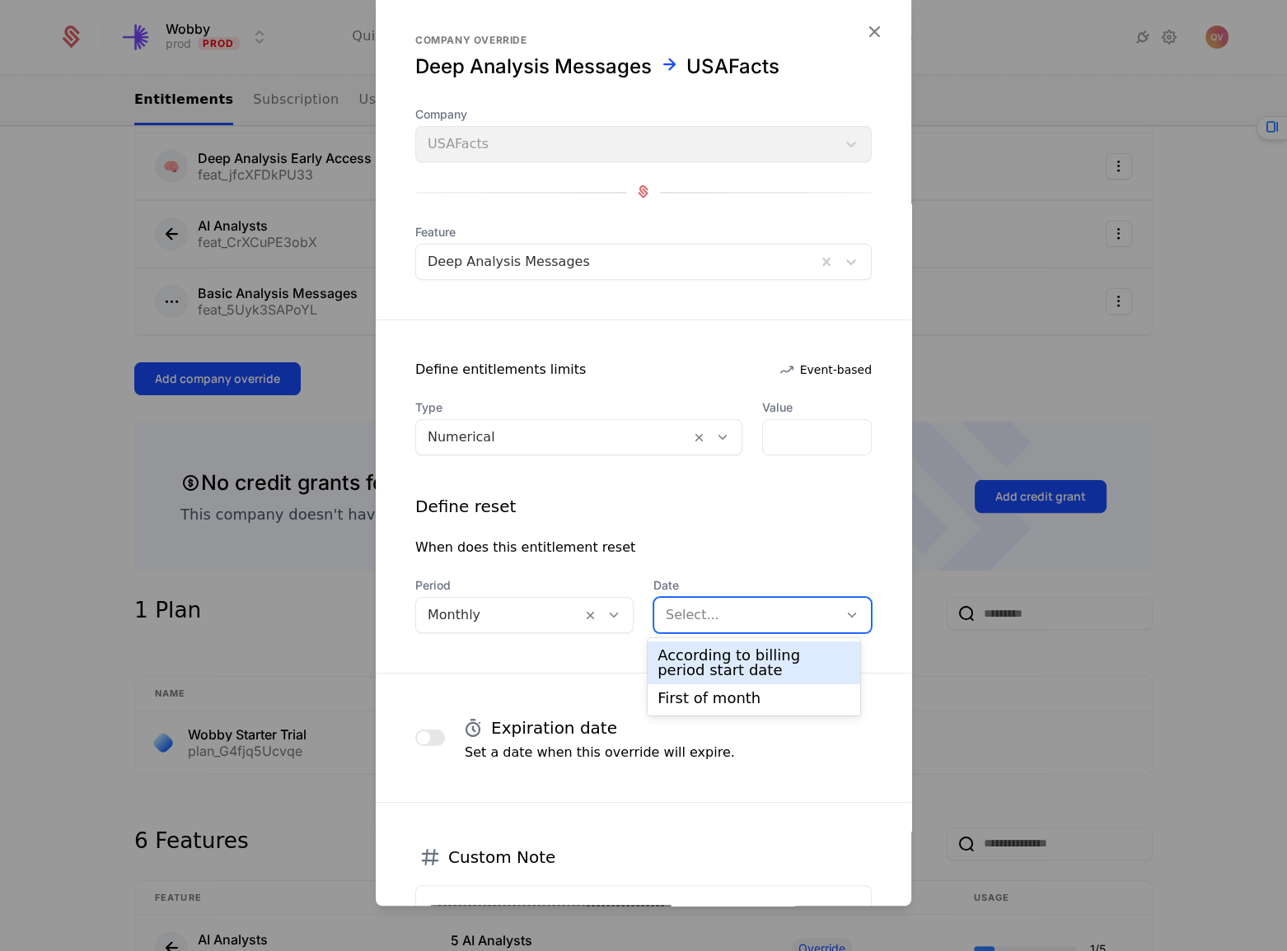
click at [729, 665] on div "According to billing period start date" at bounding box center [753, 663] width 193 height 30
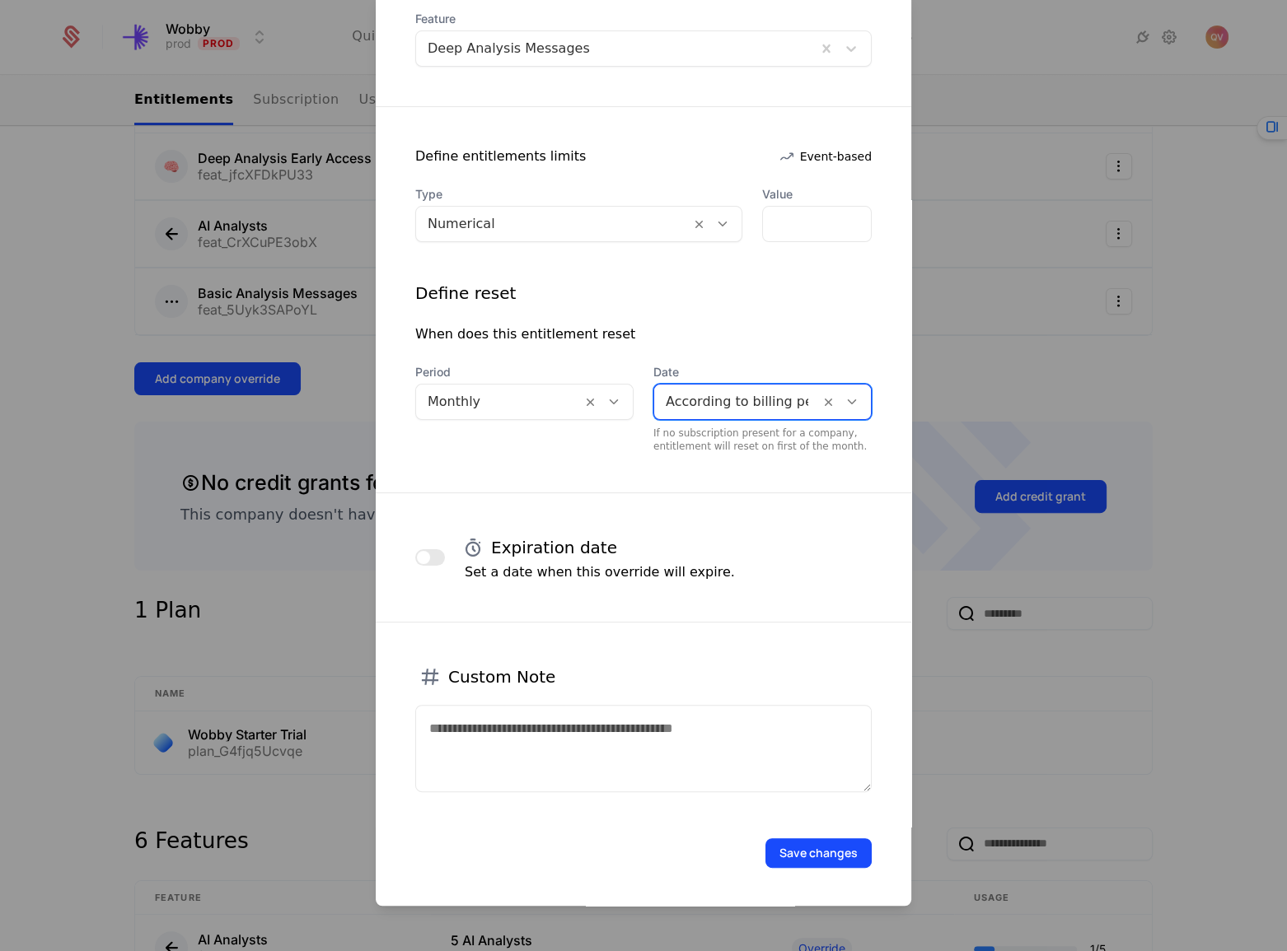
click at [805, 849] on button "Save changes" at bounding box center [818, 854] width 106 height 30
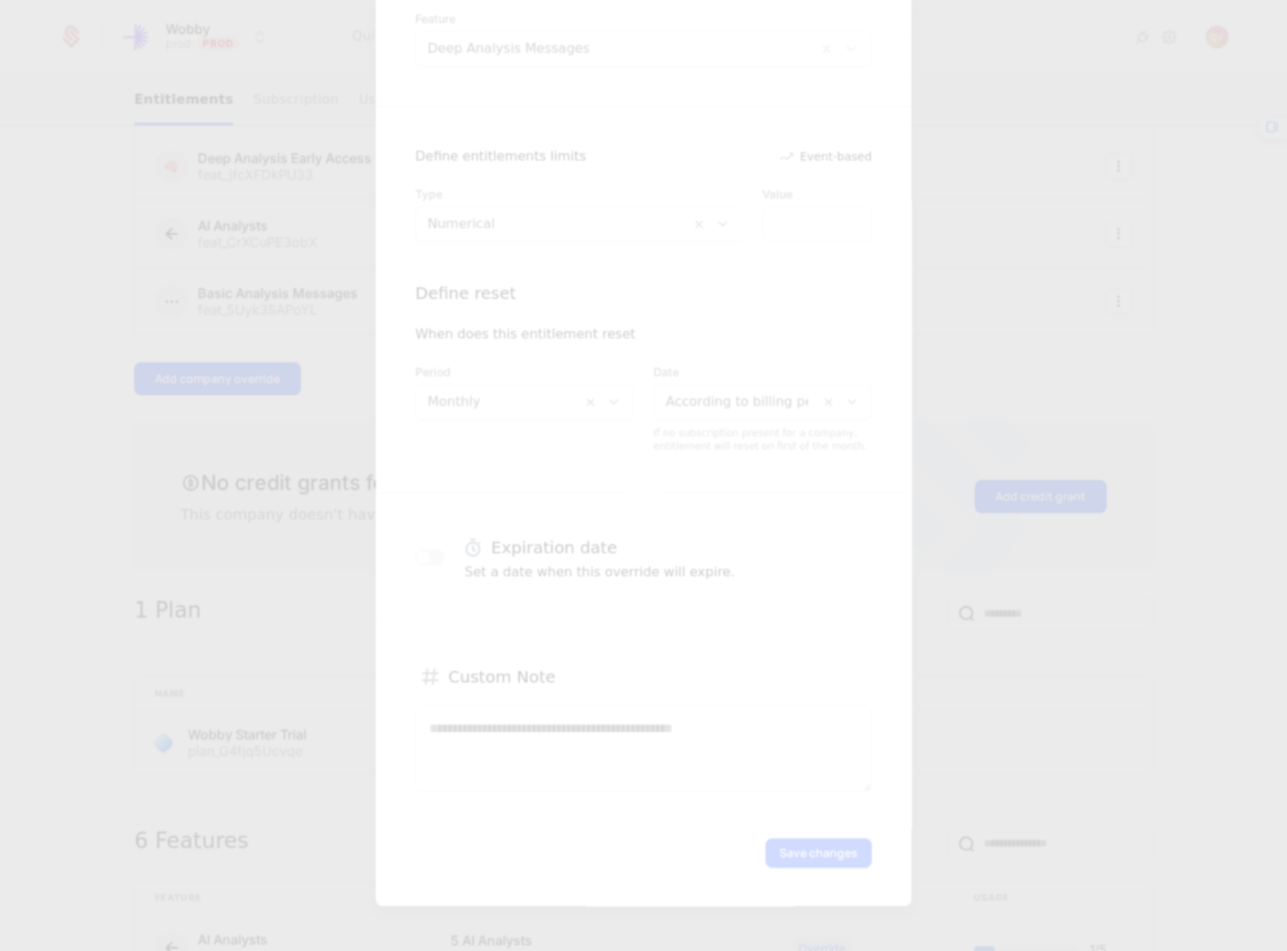
scroll to position [0, 0]
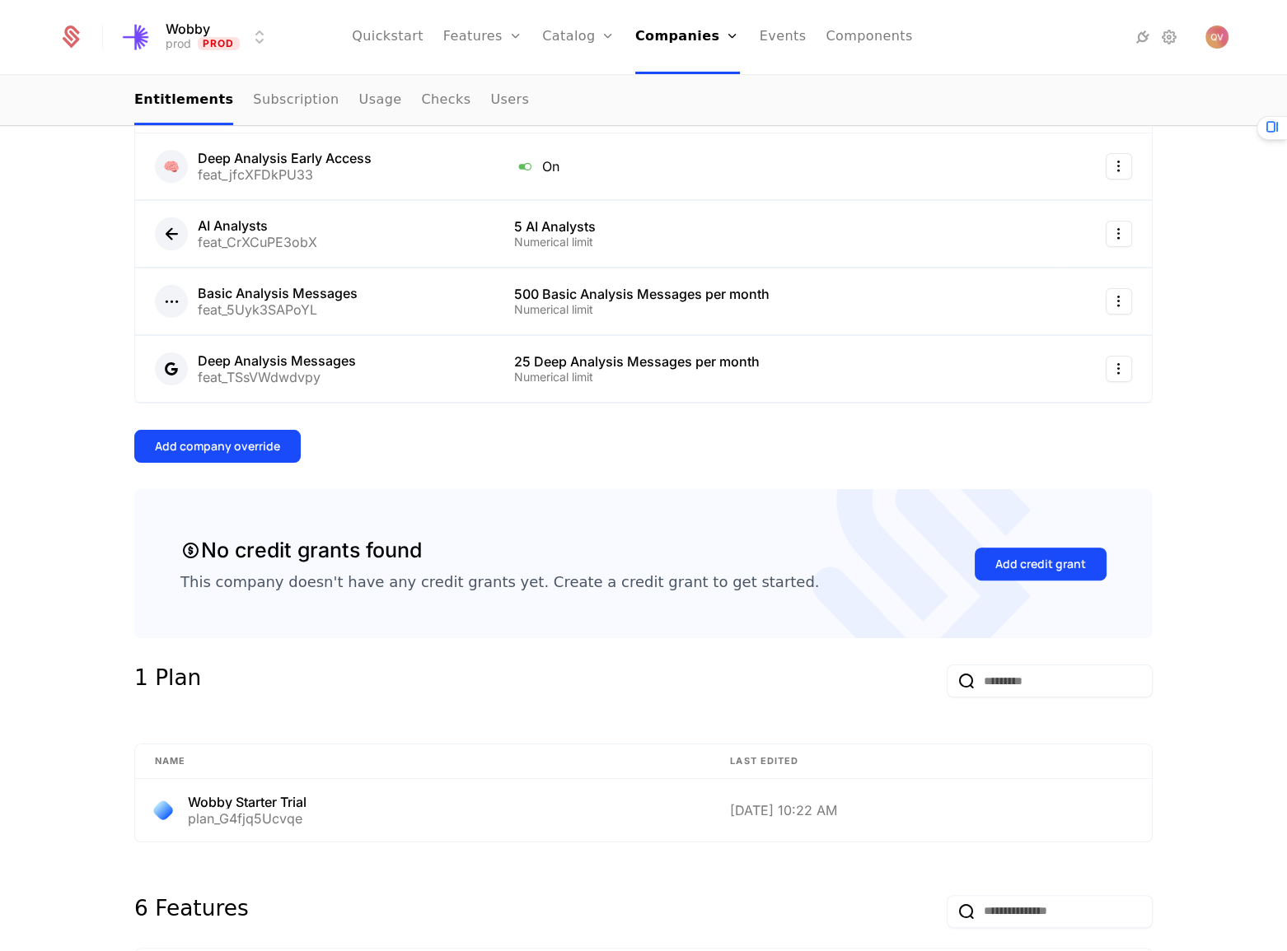
click at [226, 443] on div "Add company override" at bounding box center [217, 446] width 125 height 16
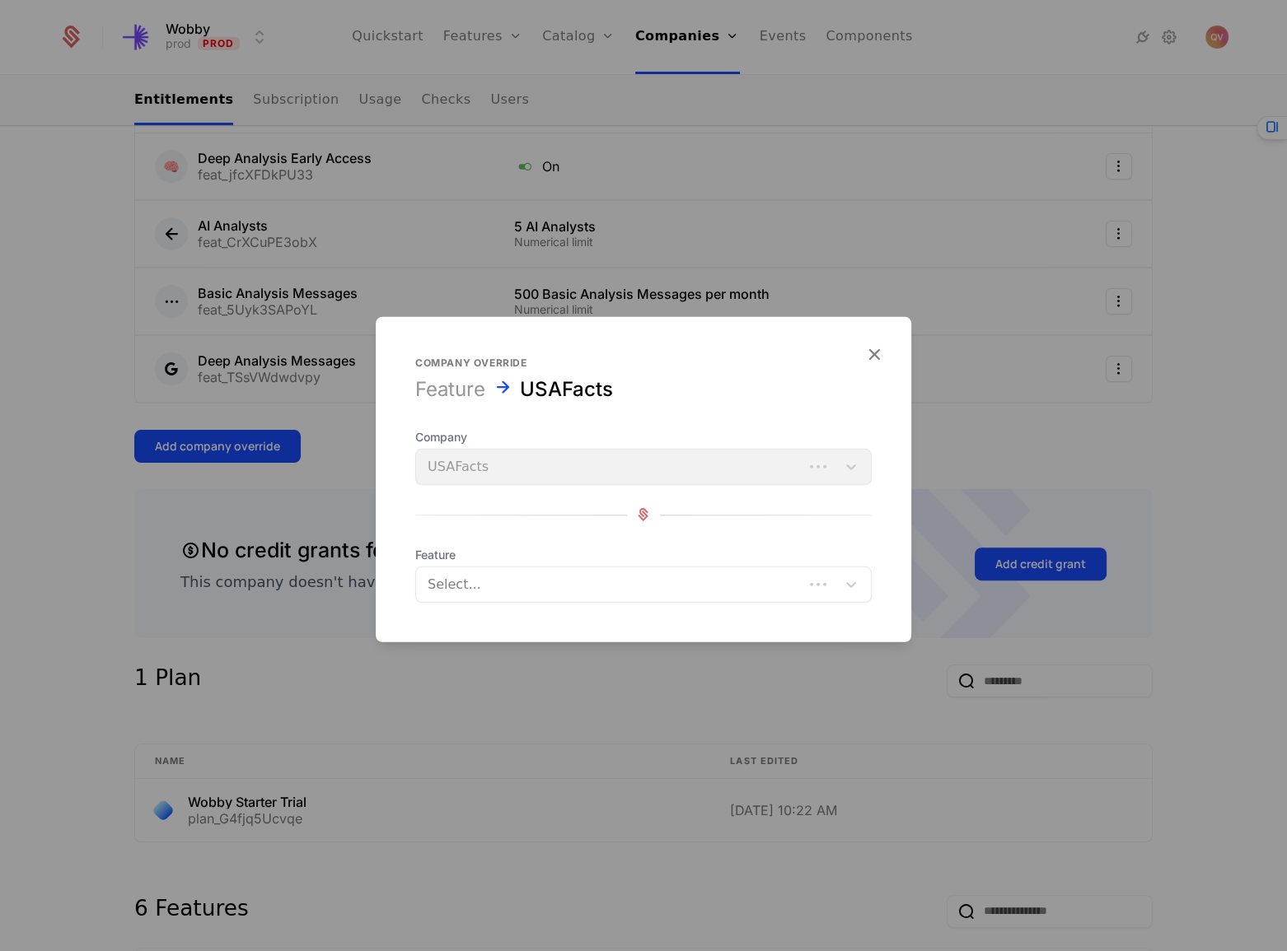
click at [519, 591] on div at bounding box center [610, 584] width 364 height 23
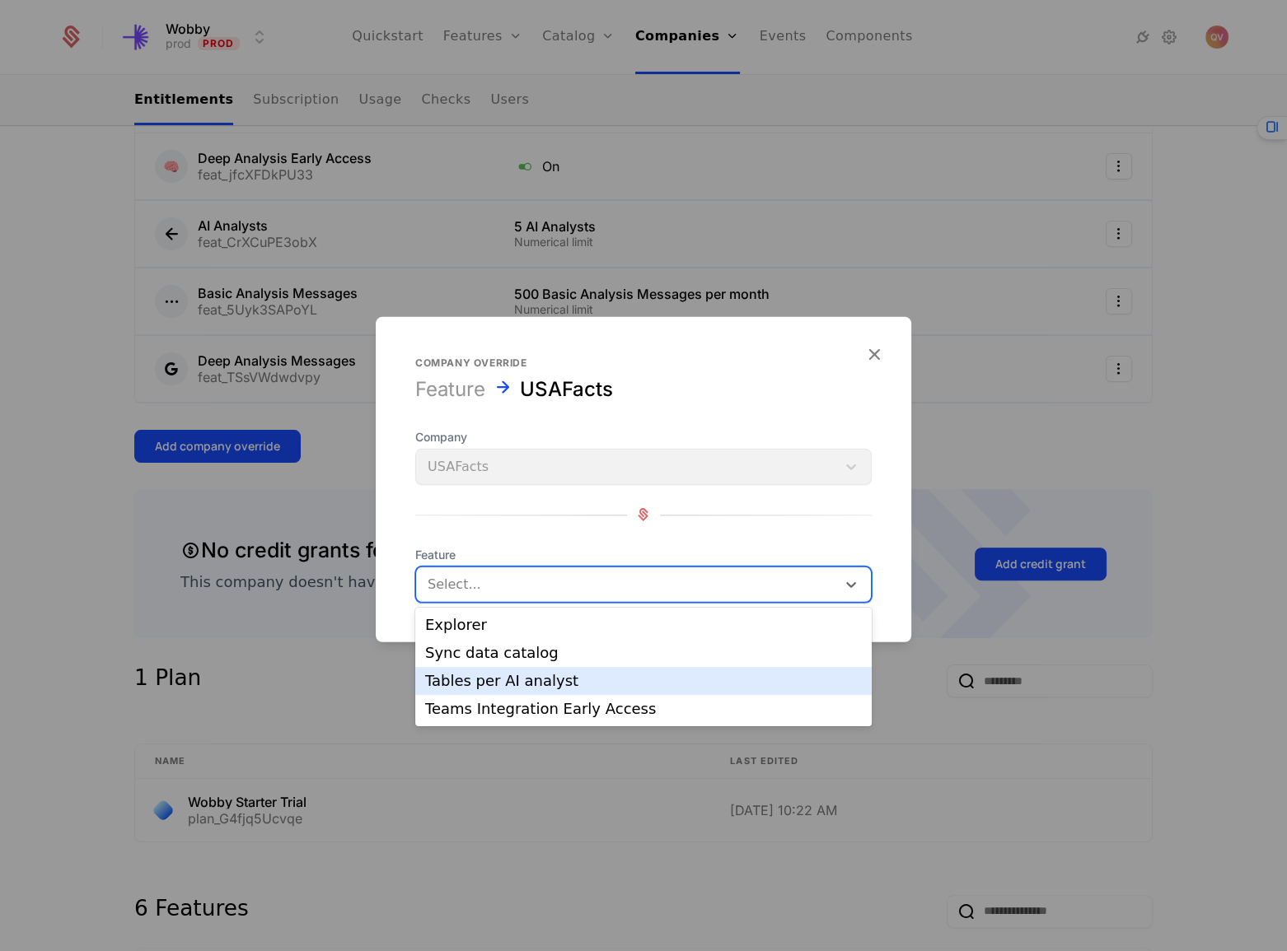
click at [510, 685] on div "Tables per AI analyst" at bounding box center [643, 681] width 437 height 15
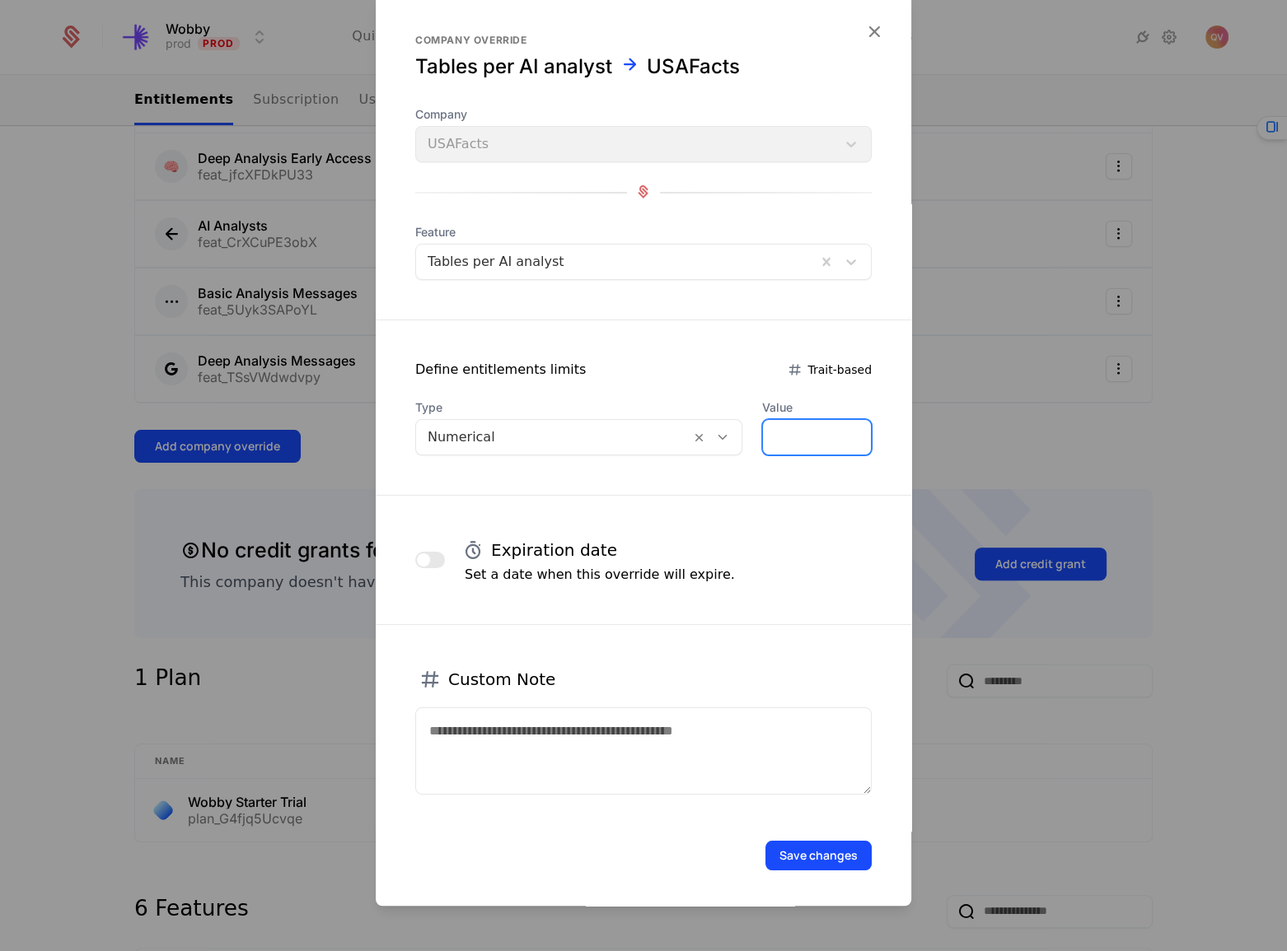
drag, startPoint x: 767, startPoint y: 433, endPoint x: 681, endPoint y: 432, distance: 85.7
click at [705, 428] on div "Type Numerical Value *" at bounding box center [643, 428] width 456 height 56
type input "**"
click at [791, 867] on button "Save changes" at bounding box center [818, 856] width 106 height 30
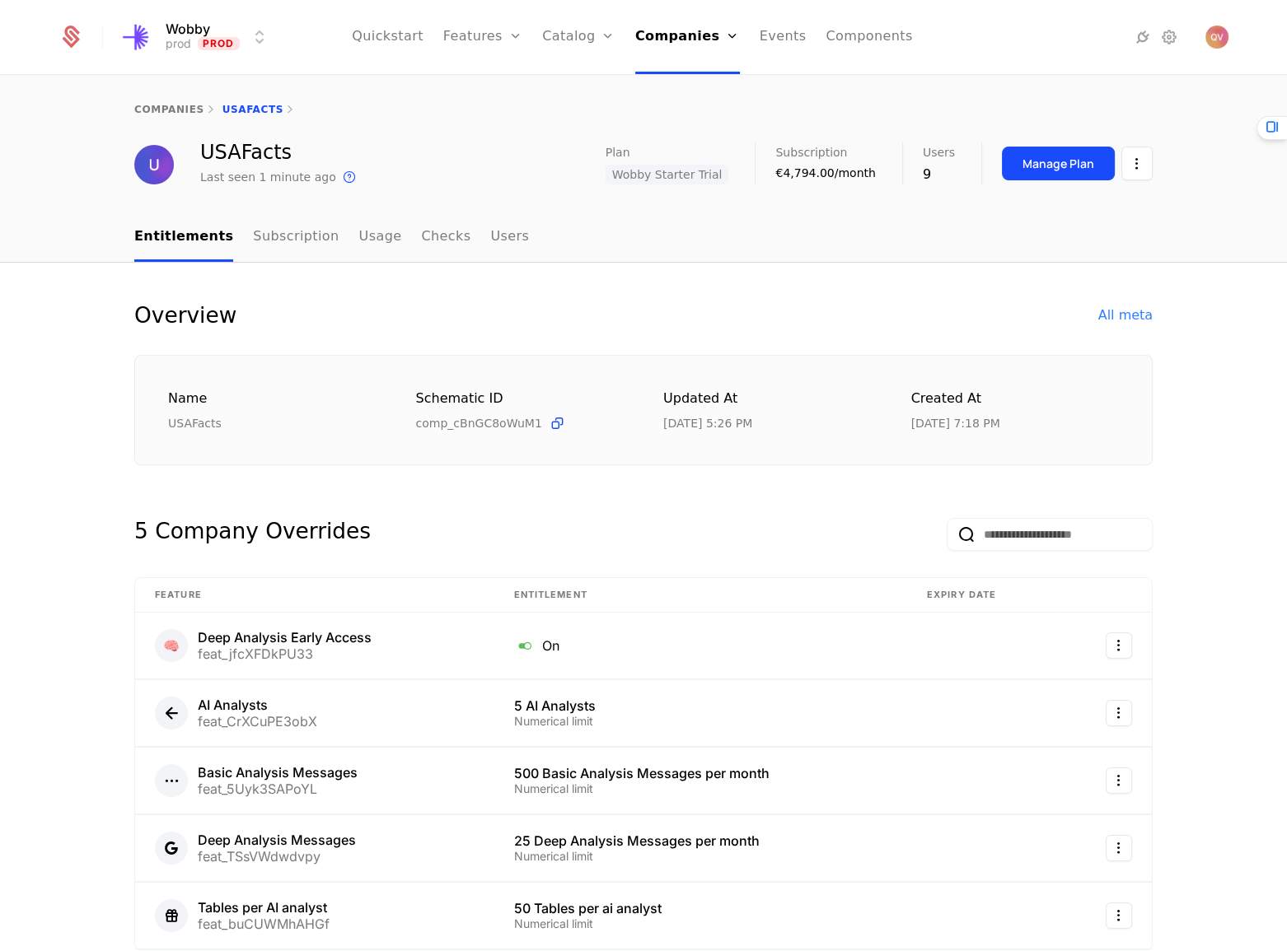
click at [490, 229] on link "Users" at bounding box center [509, 237] width 39 height 49
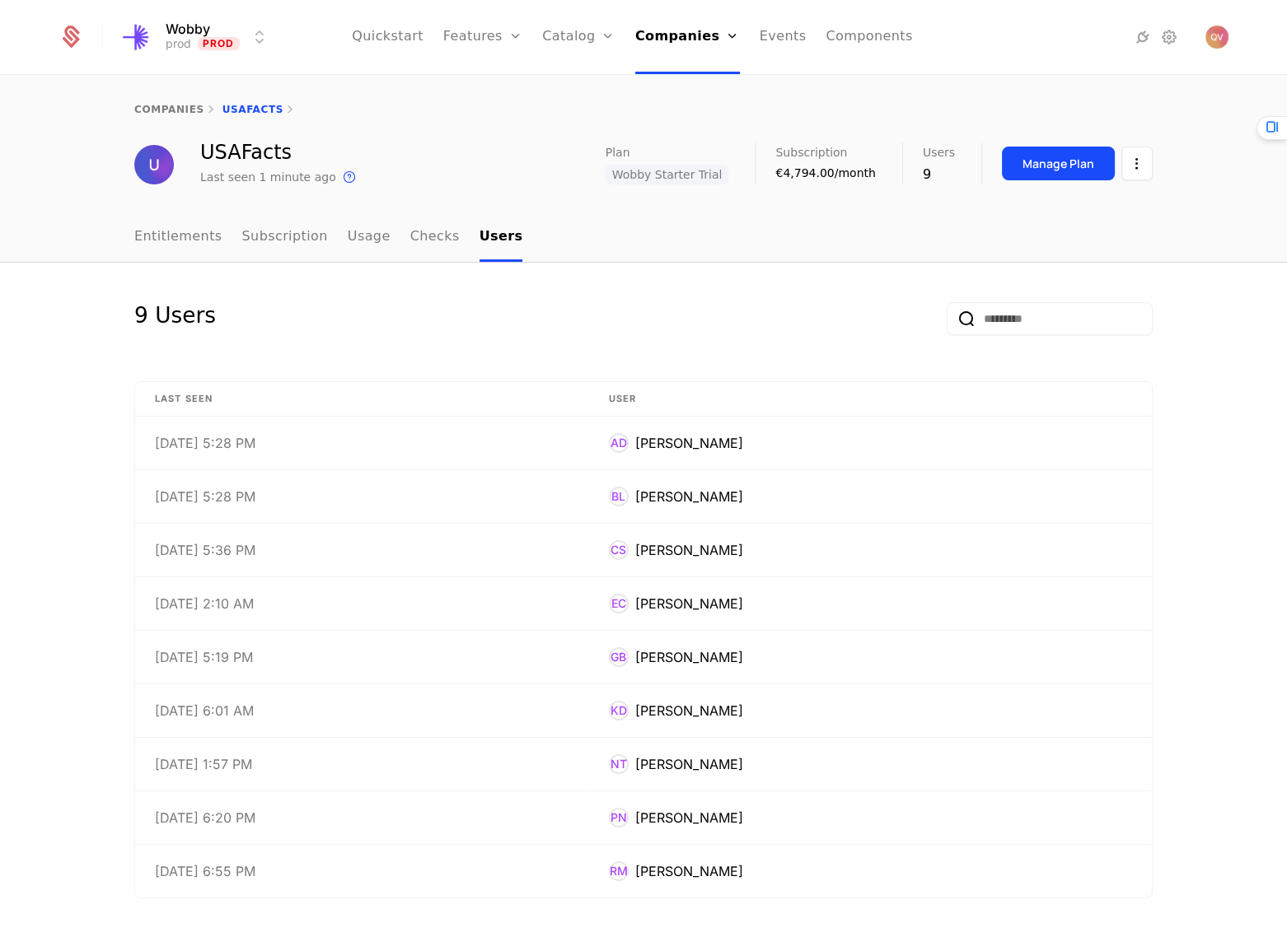
click at [190, 230] on link "Entitlements" at bounding box center [178, 237] width 88 height 49
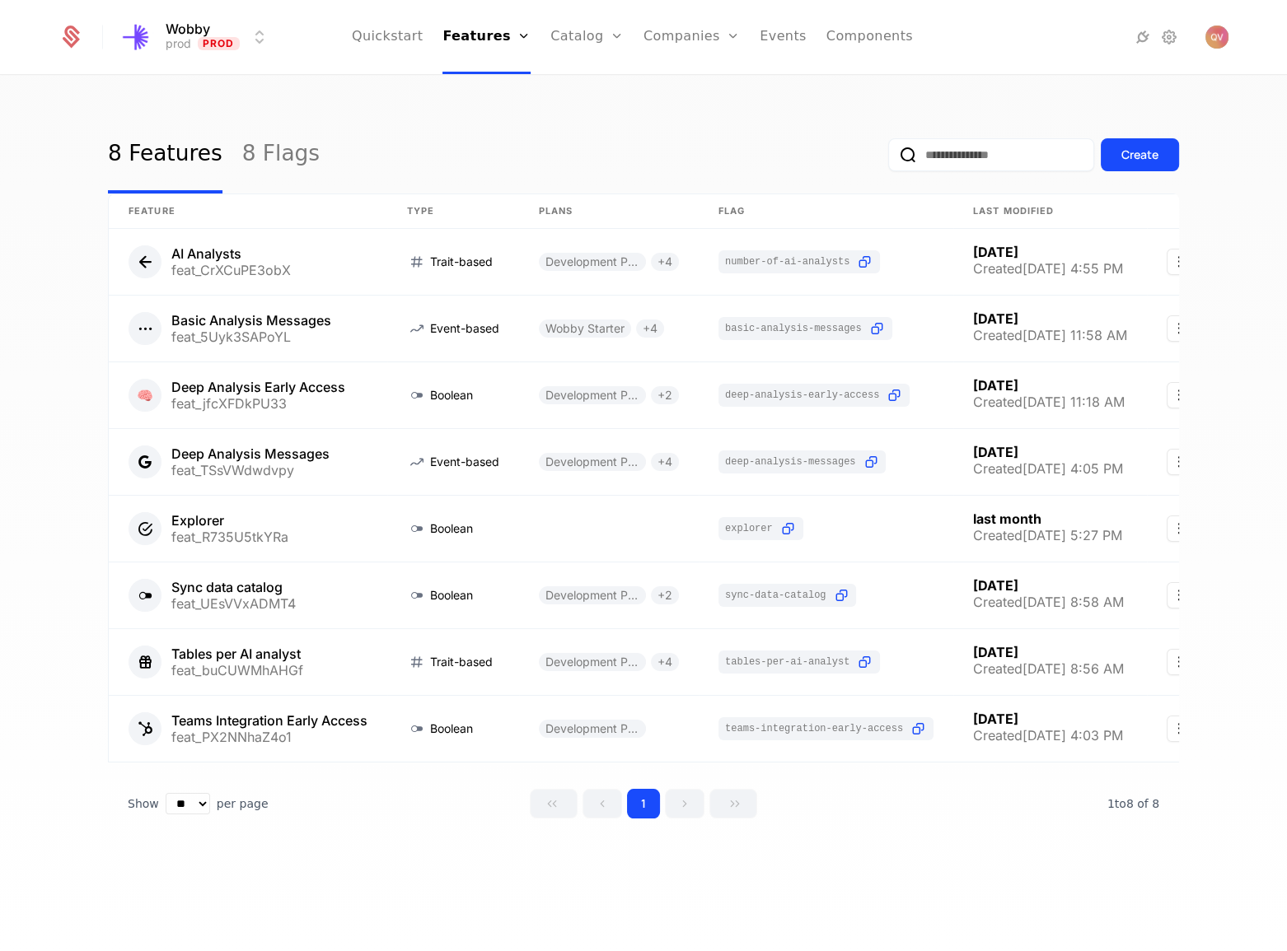
click at [676, 84] on link "Companies" at bounding box center [701, 80] width 76 height 13
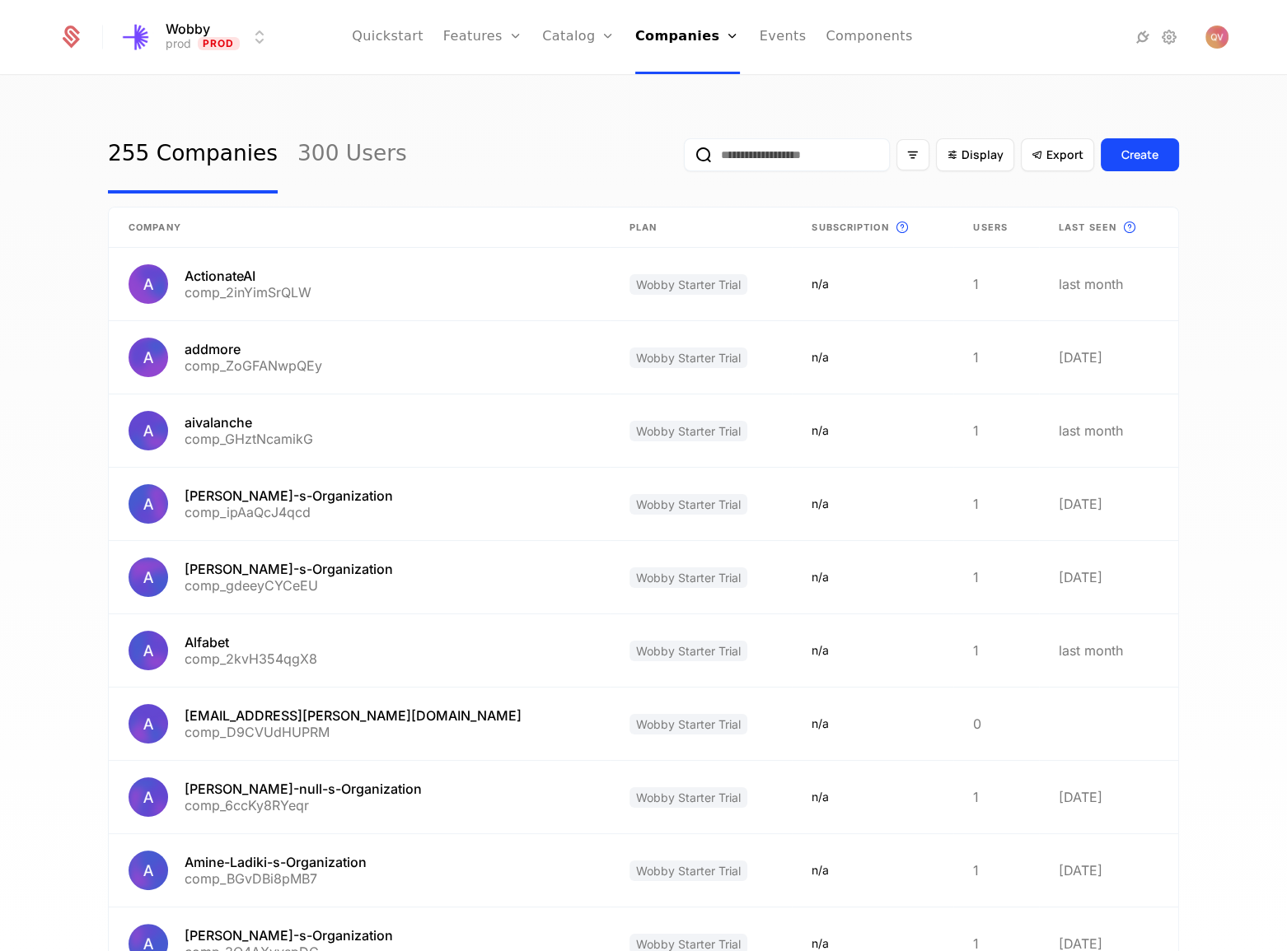
click at [827, 157] on input "email" at bounding box center [787, 154] width 206 height 33
click at [574, 87] on link "Plans" at bounding box center [604, 80] width 85 height 13
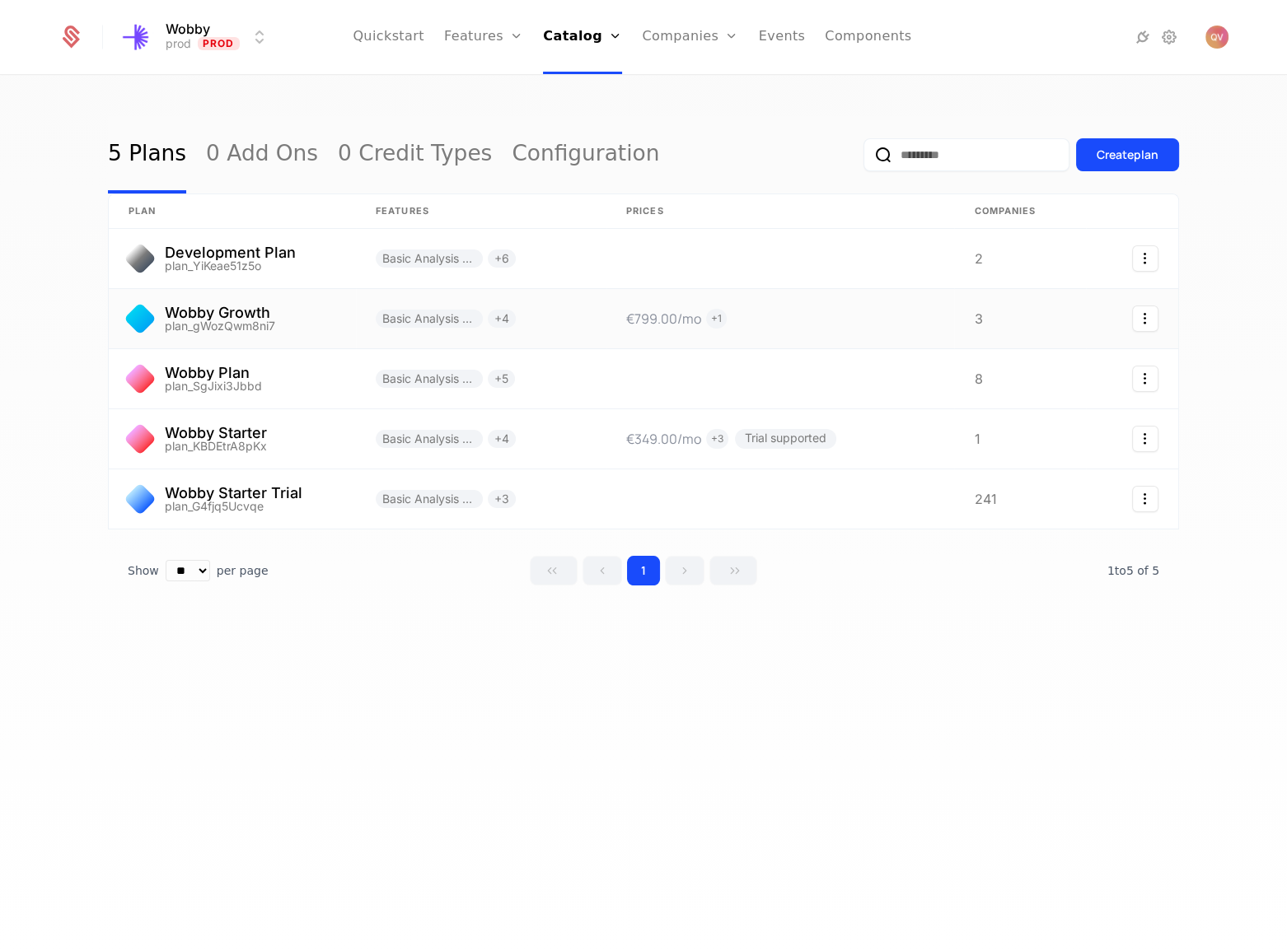
click at [260, 317] on link at bounding box center [232, 318] width 247 height 59
